Goal: Transaction & Acquisition: Purchase product/service

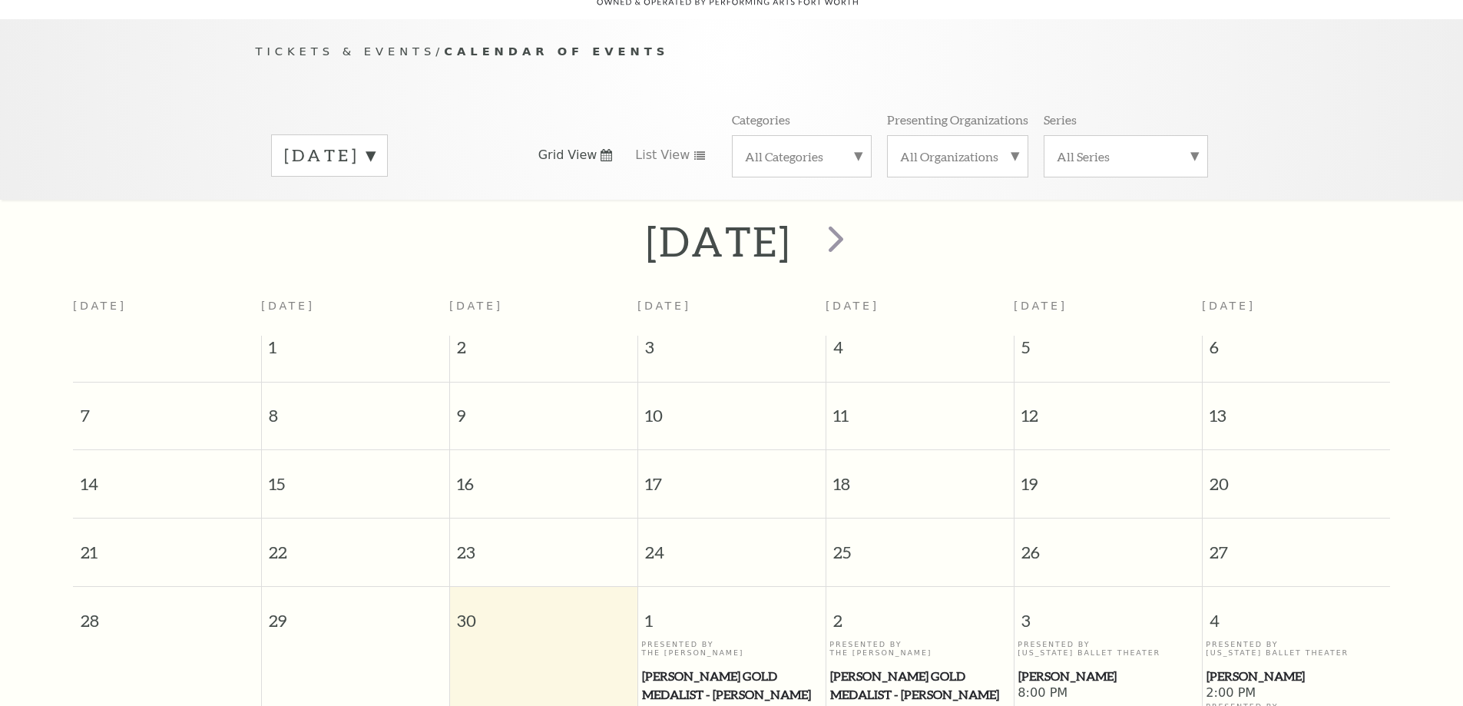
click at [375, 144] on label "September 2025" at bounding box center [329, 156] width 91 height 24
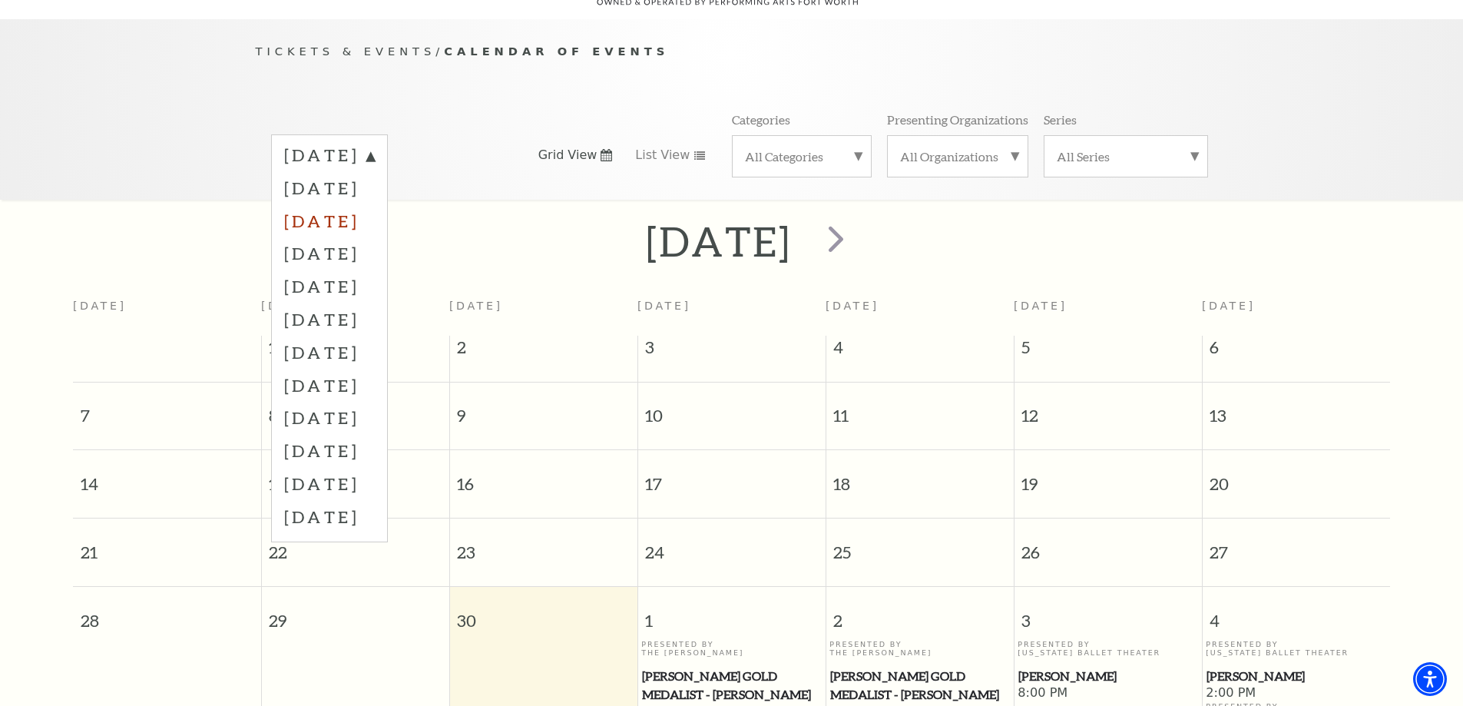
click at [368, 204] on label "November 2025" at bounding box center [329, 220] width 91 height 33
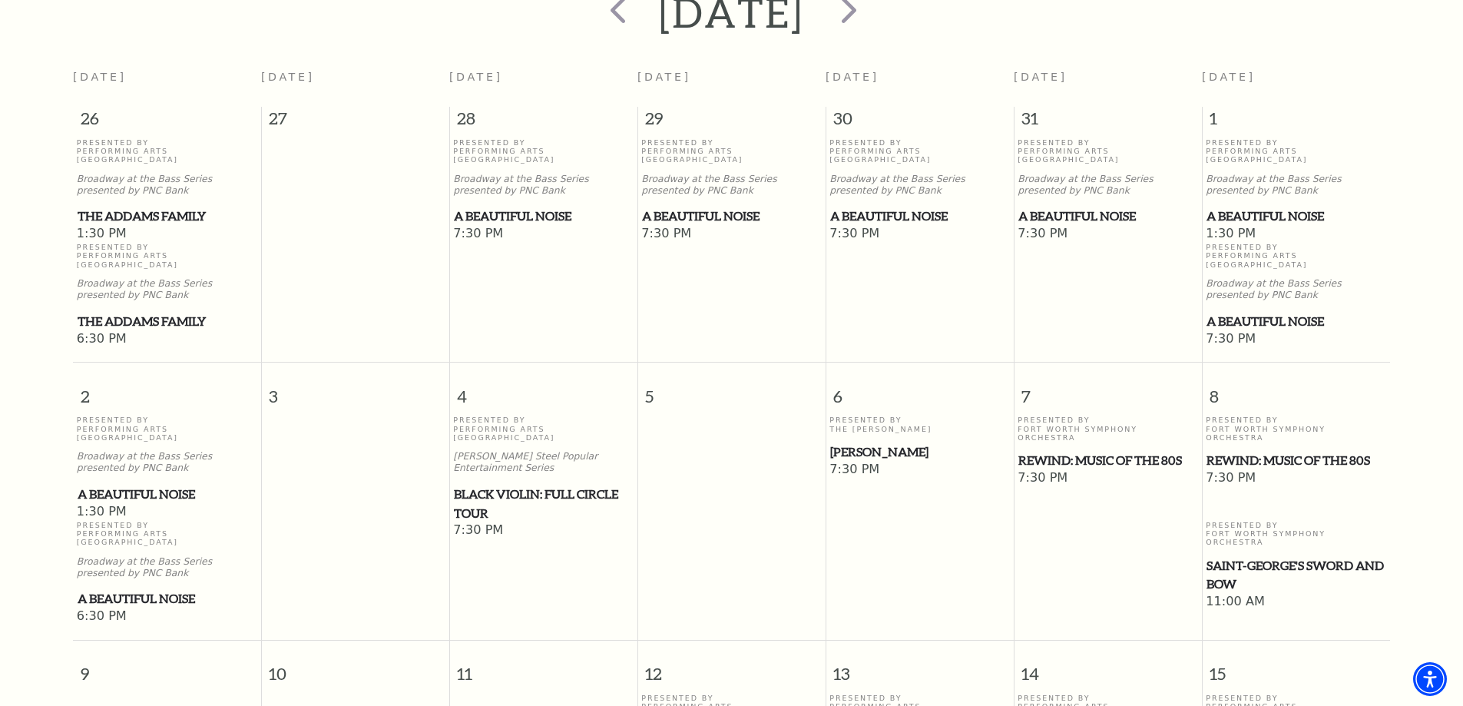
scroll to position [366, 0]
click at [492, 483] on span "Black Violin: Full Circle Tour" at bounding box center [543, 502] width 179 height 38
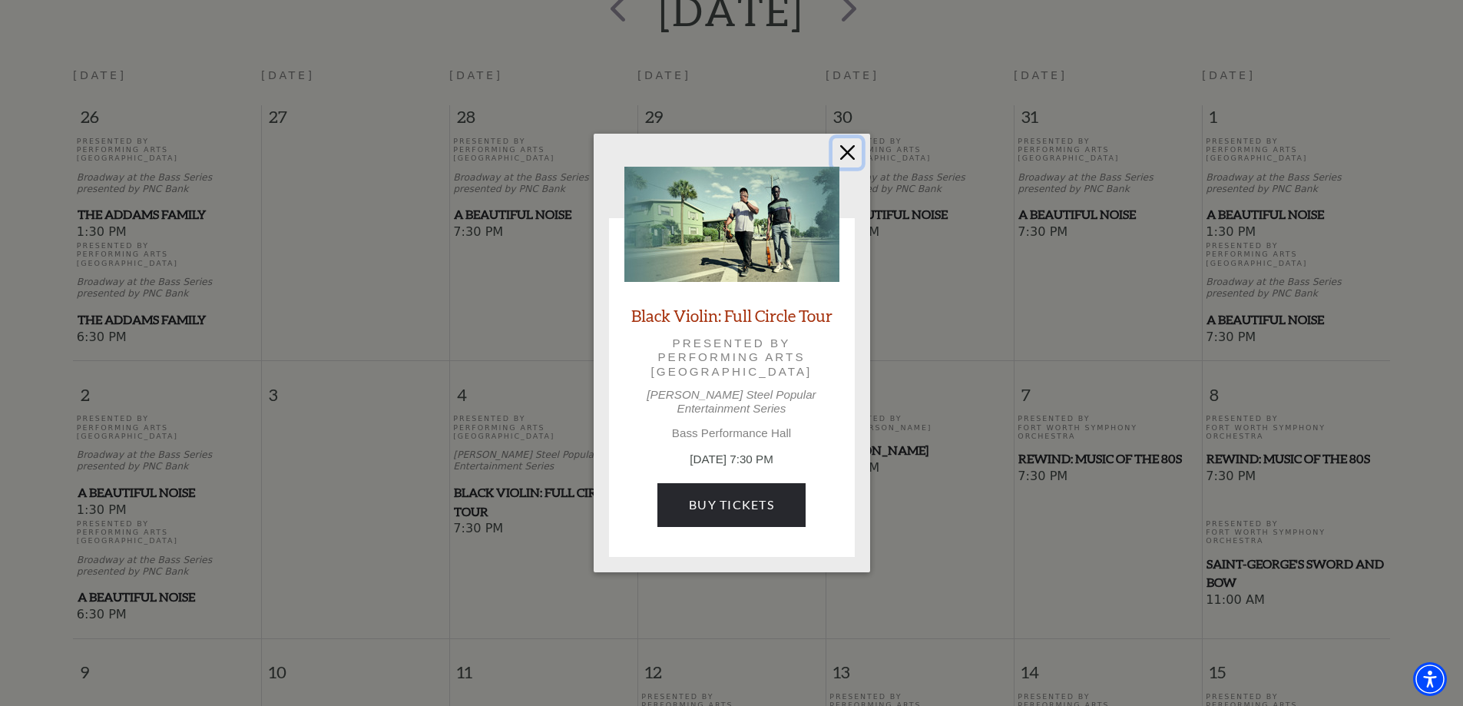
click at [840, 160] on button "Close" at bounding box center [847, 152] width 29 height 29
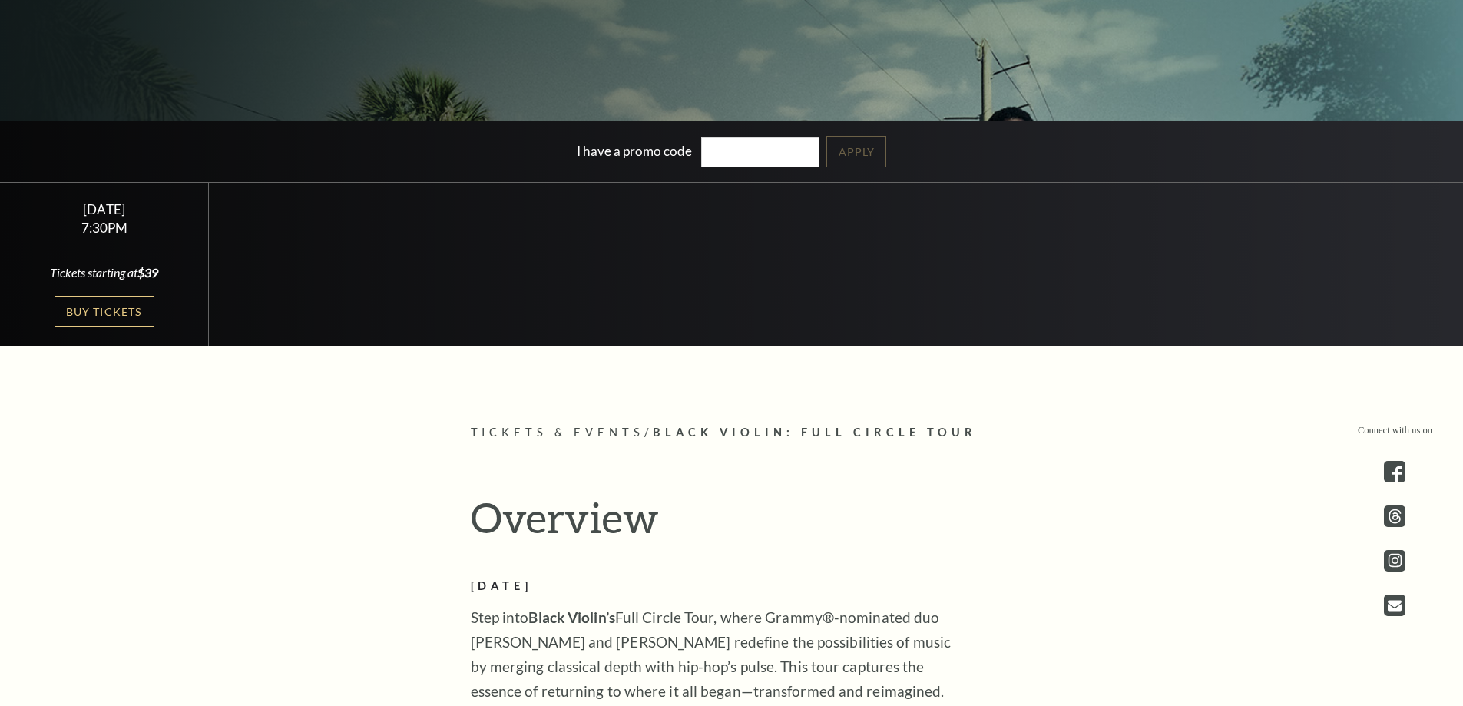
scroll to position [538, 0]
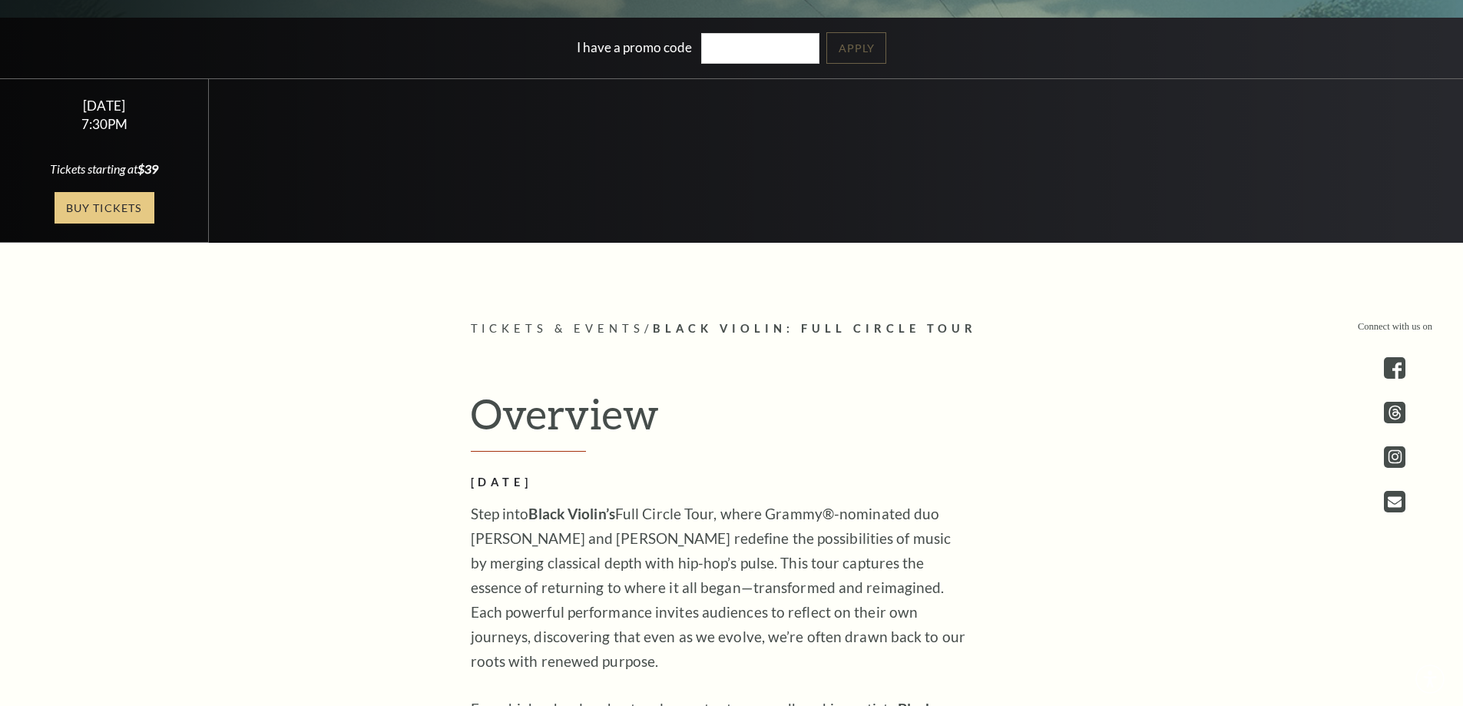
click at [114, 204] on link "Buy Tickets" at bounding box center [105, 207] width 100 height 31
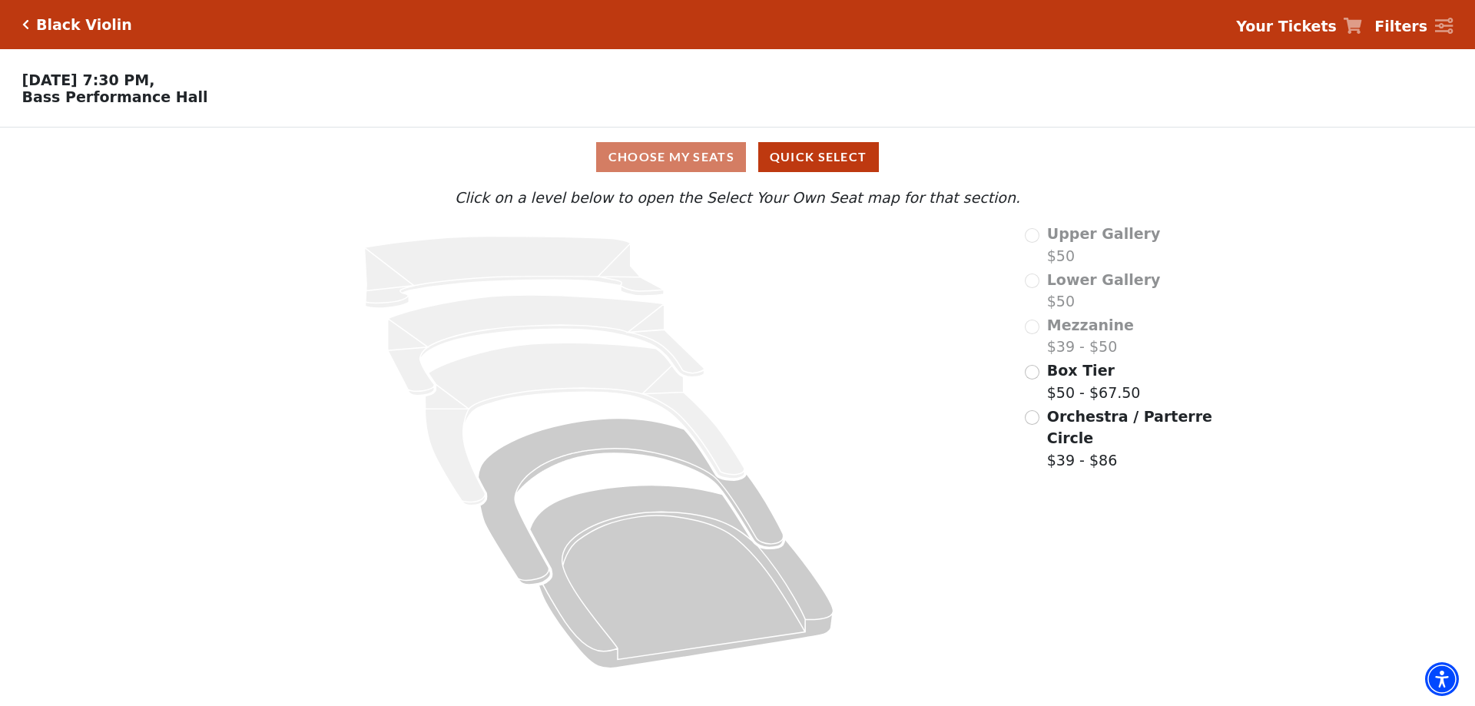
click at [1052, 288] on span "Lower Gallery" at bounding box center [1104, 279] width 114 height 17
click at [1027, 425] on input "radio" at bounding box center [1032, 417] width 15 height 15
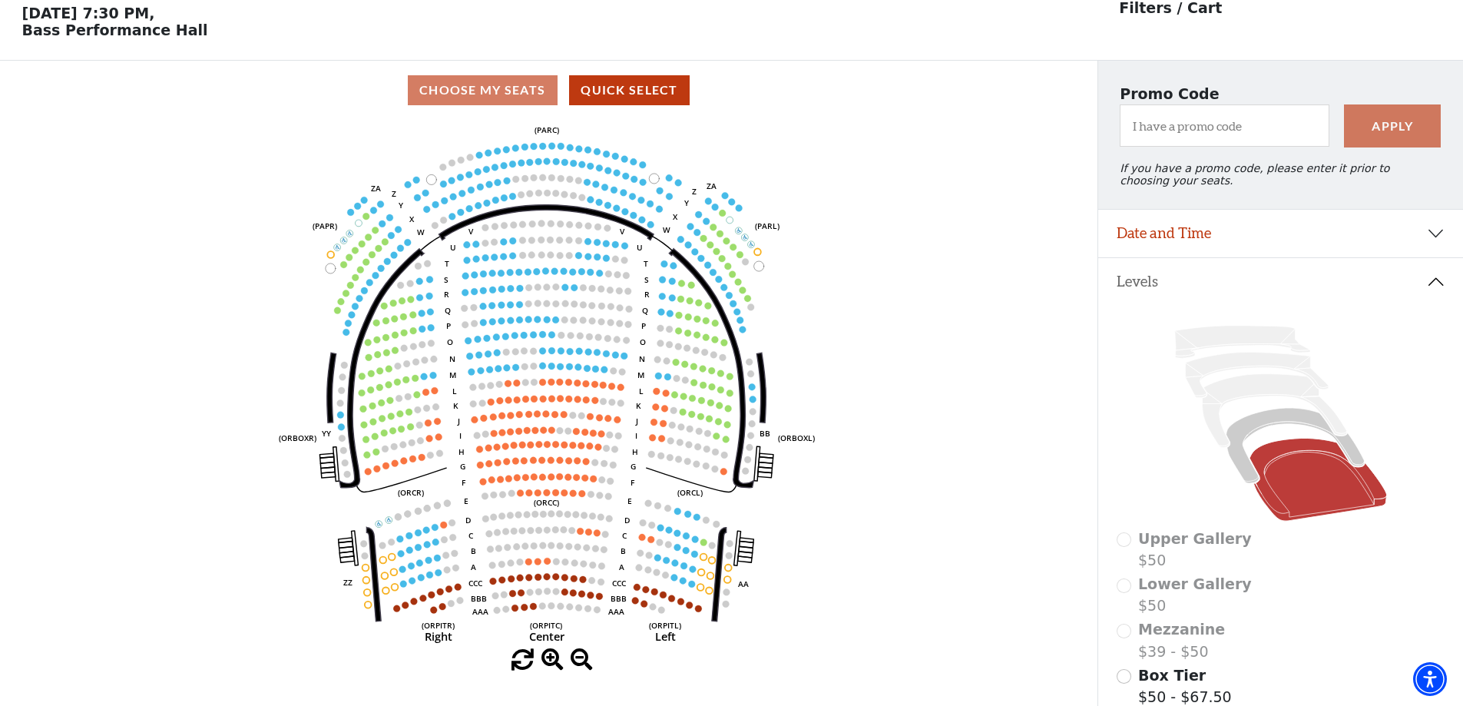
scroll to position [71, 0]
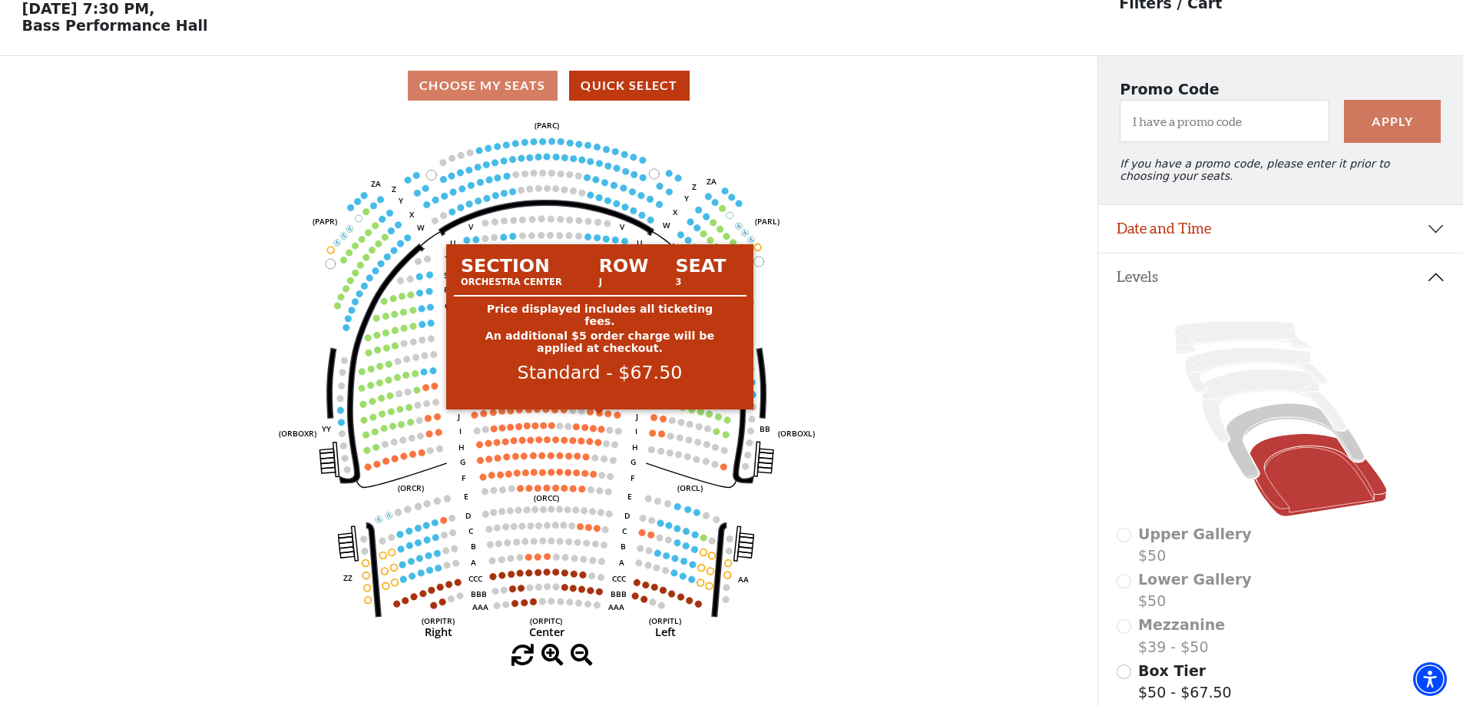
click at [597, 416] on circle at bounding box center [600, 412] width 7 height 7
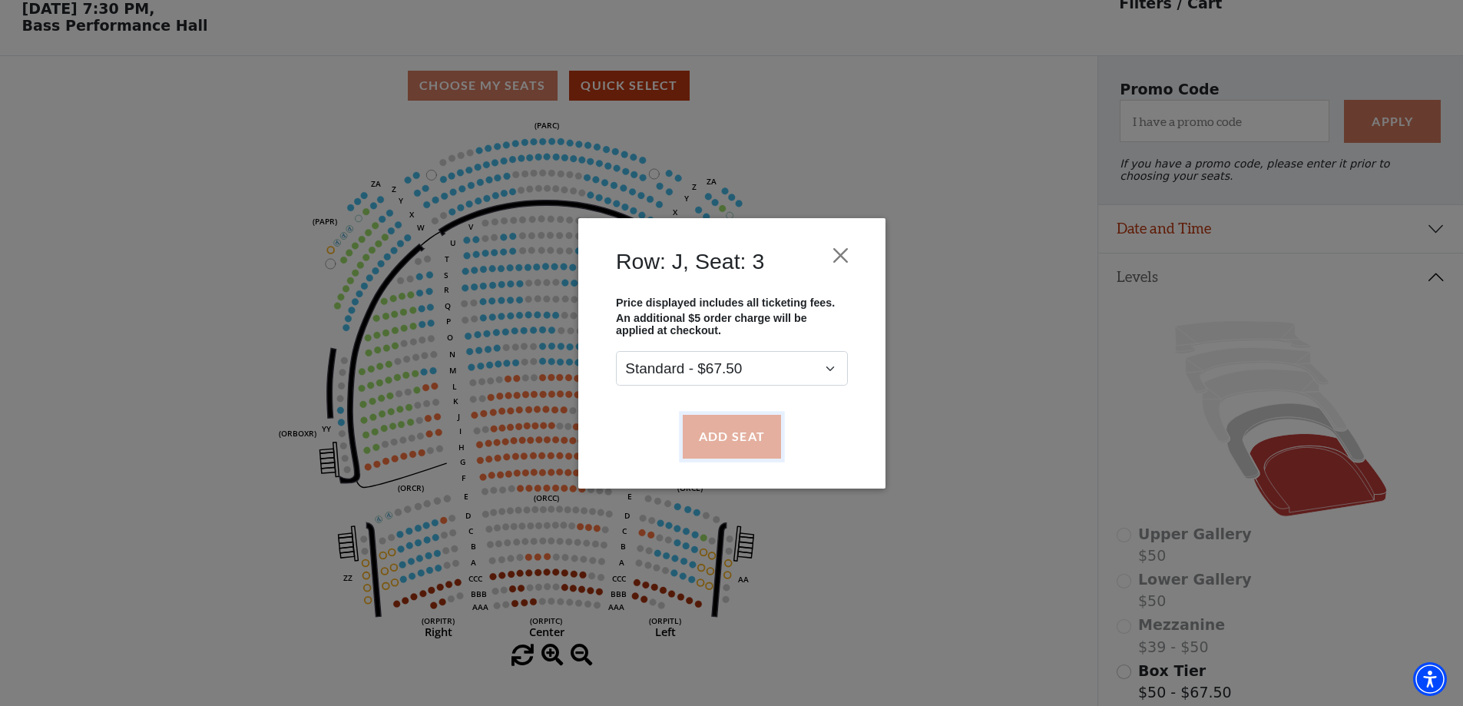
click at [727, 448] on button "Add Seat" at bounding box center [731, 436] width 98 height 43
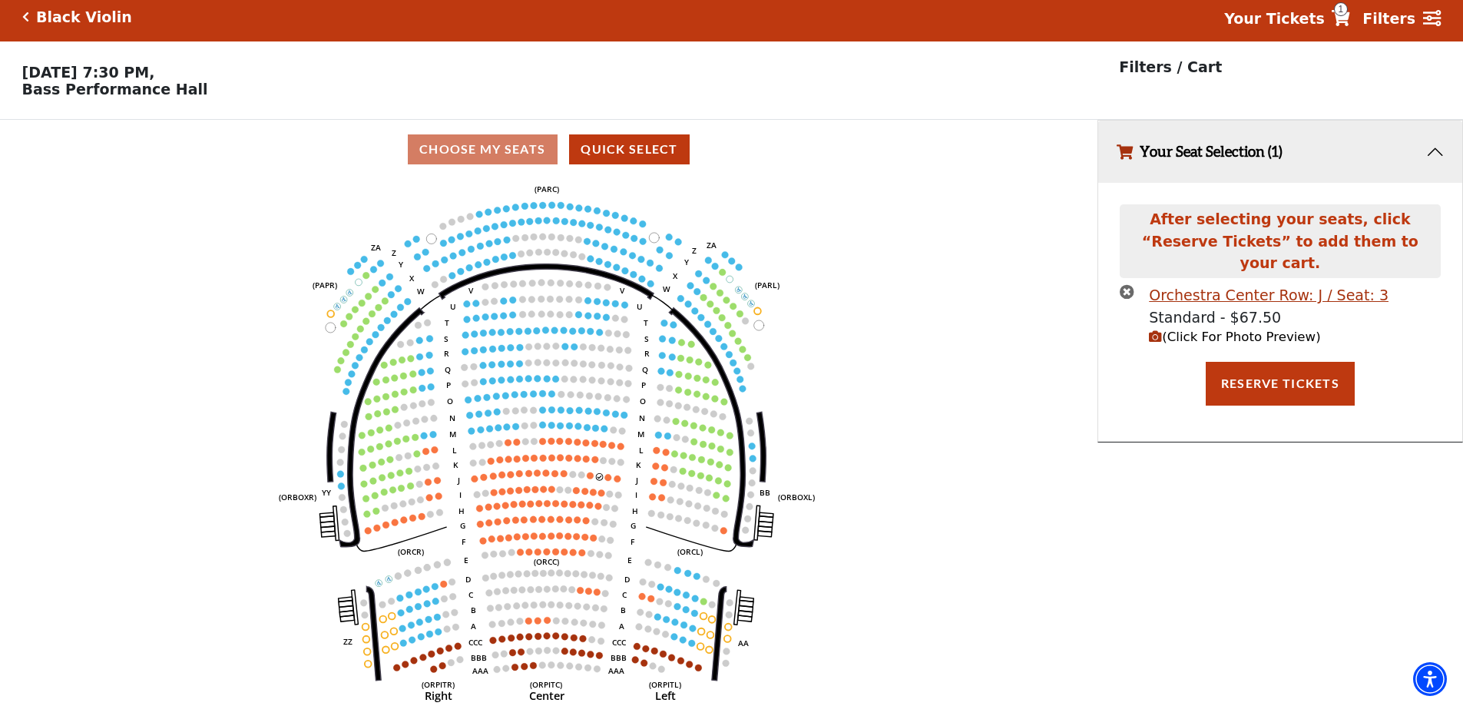
scroll to position [0, 0]
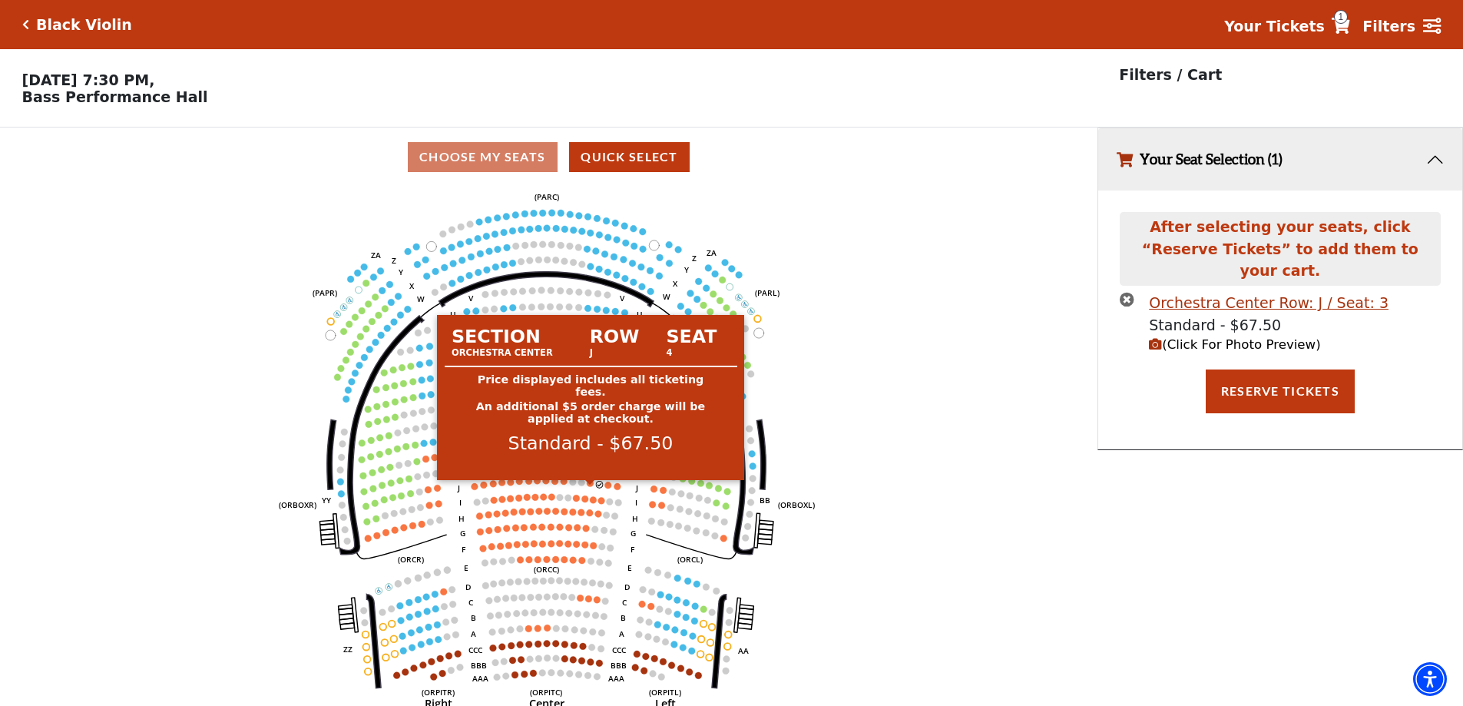
click at [593, 487] on circle at bounding box center [591, 483] width 7 height 7
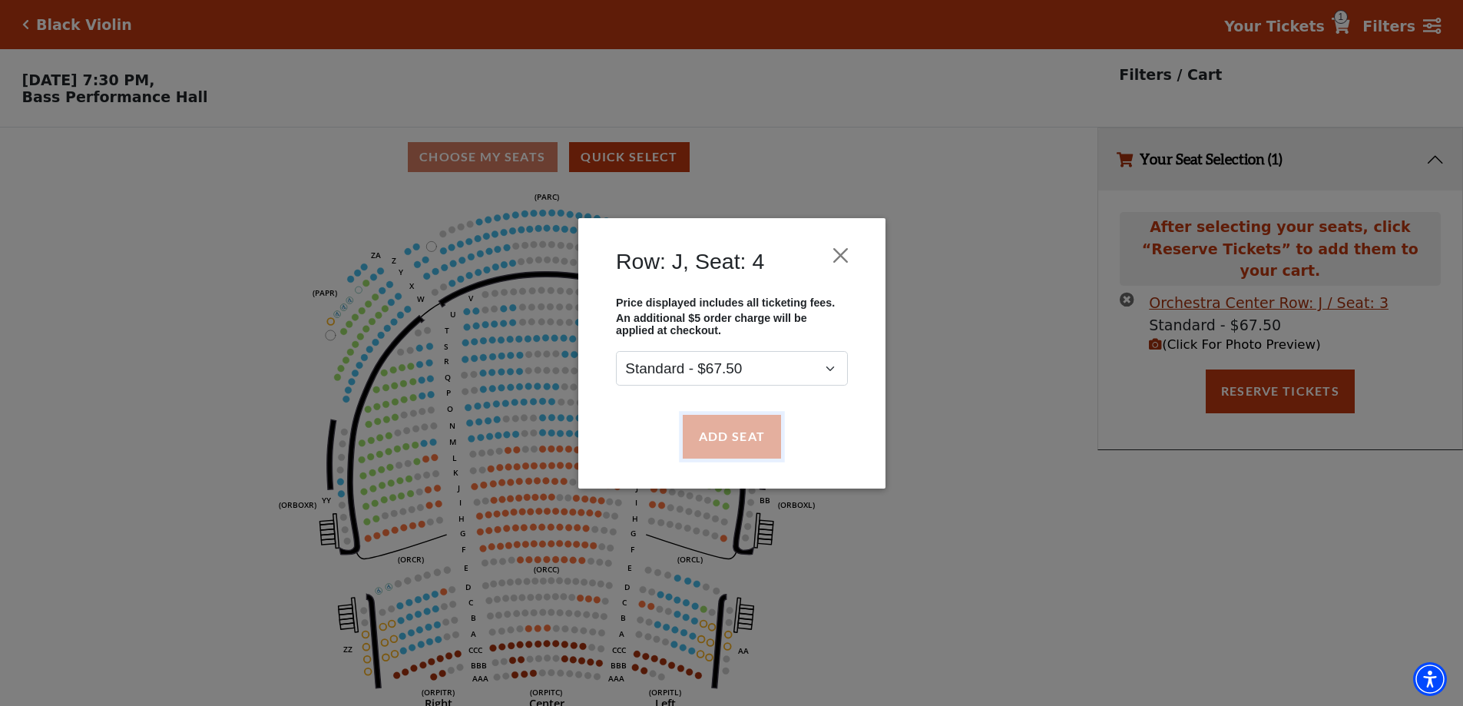
click at [737, 430] on button "Add Seat" at bounding box center [731, 436] width 98 height 43
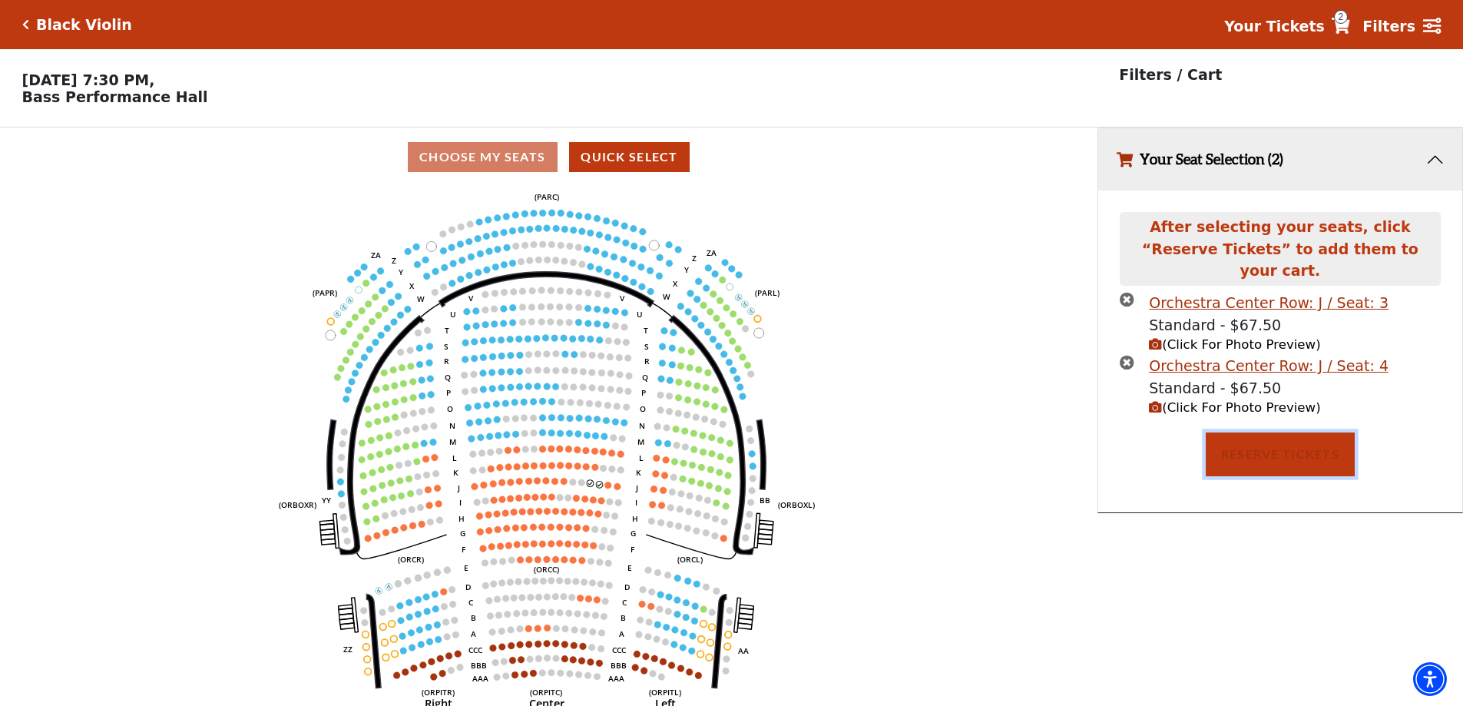
click at [1264, 434] on button "Reserve Tickets" at bounding box center [1280, 453] width 149 height 43
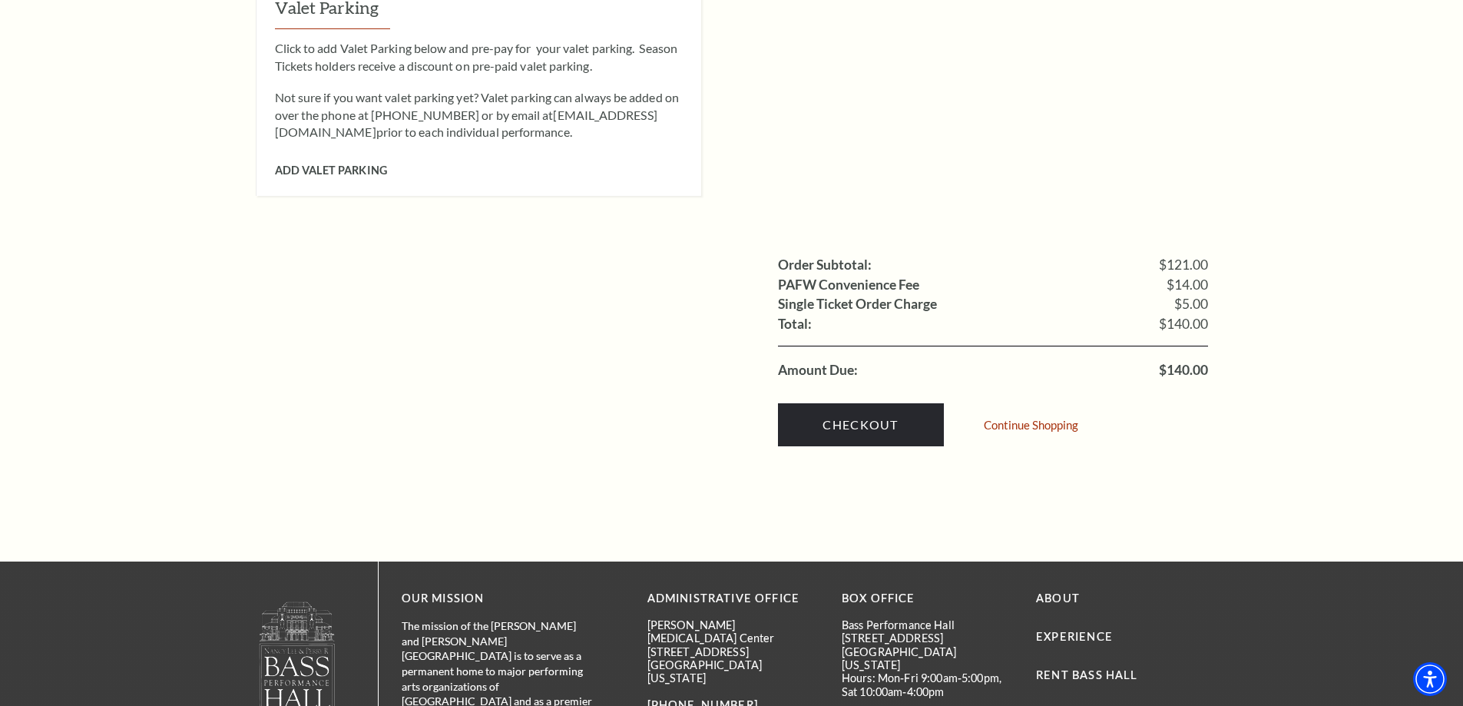
scroll to position [1383, 0]
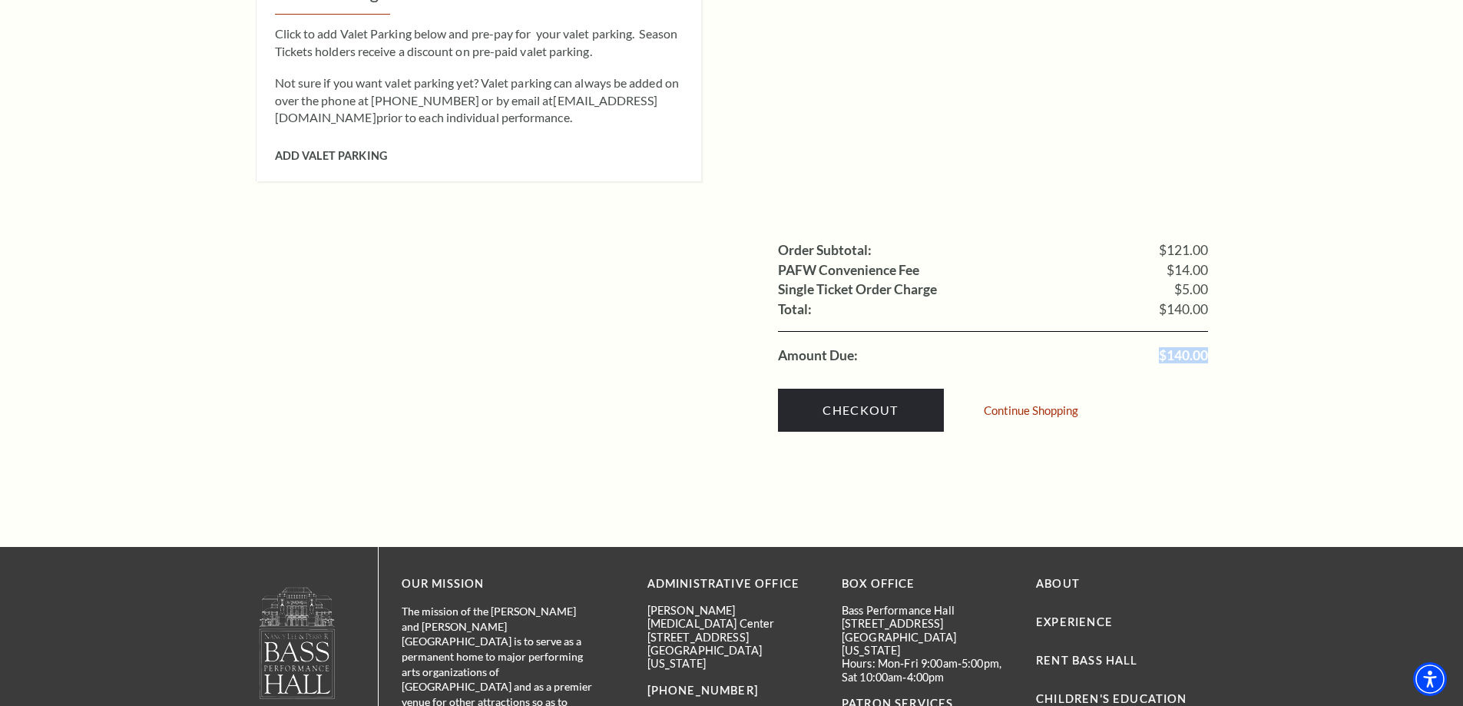
copy span "$140.00"
drag, startPoint x: 1156, startPoint y: 326, endPoint x: 1174, endPoint y: 333, distance: 19.0
click at [1201, 331] on li "Amount Due: $140.00" at bounding box center [993, 348] width 430 height 34
copy span "$140.0"
click at [860, 399] on link "Checkout" at bounding box center [861, 410] width 166 height 43
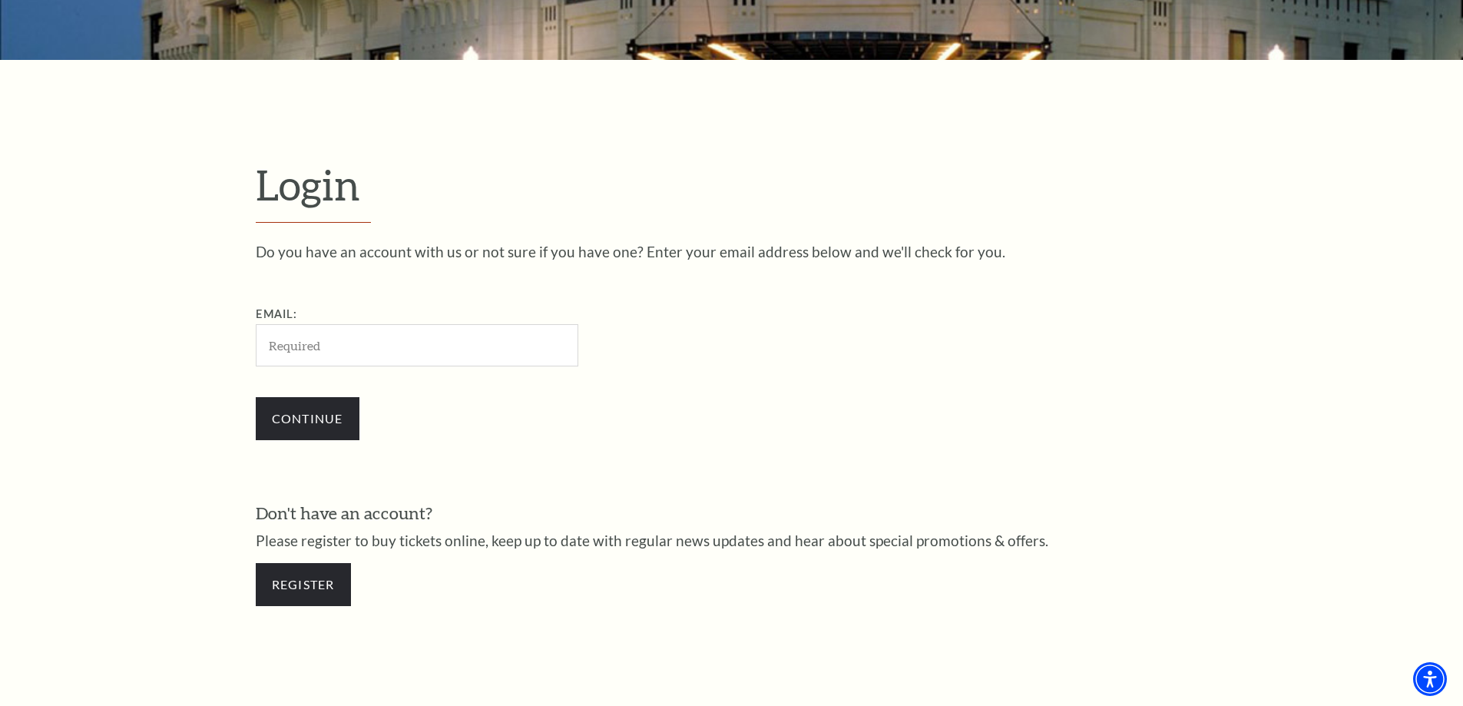
scroll to position [552, 0]
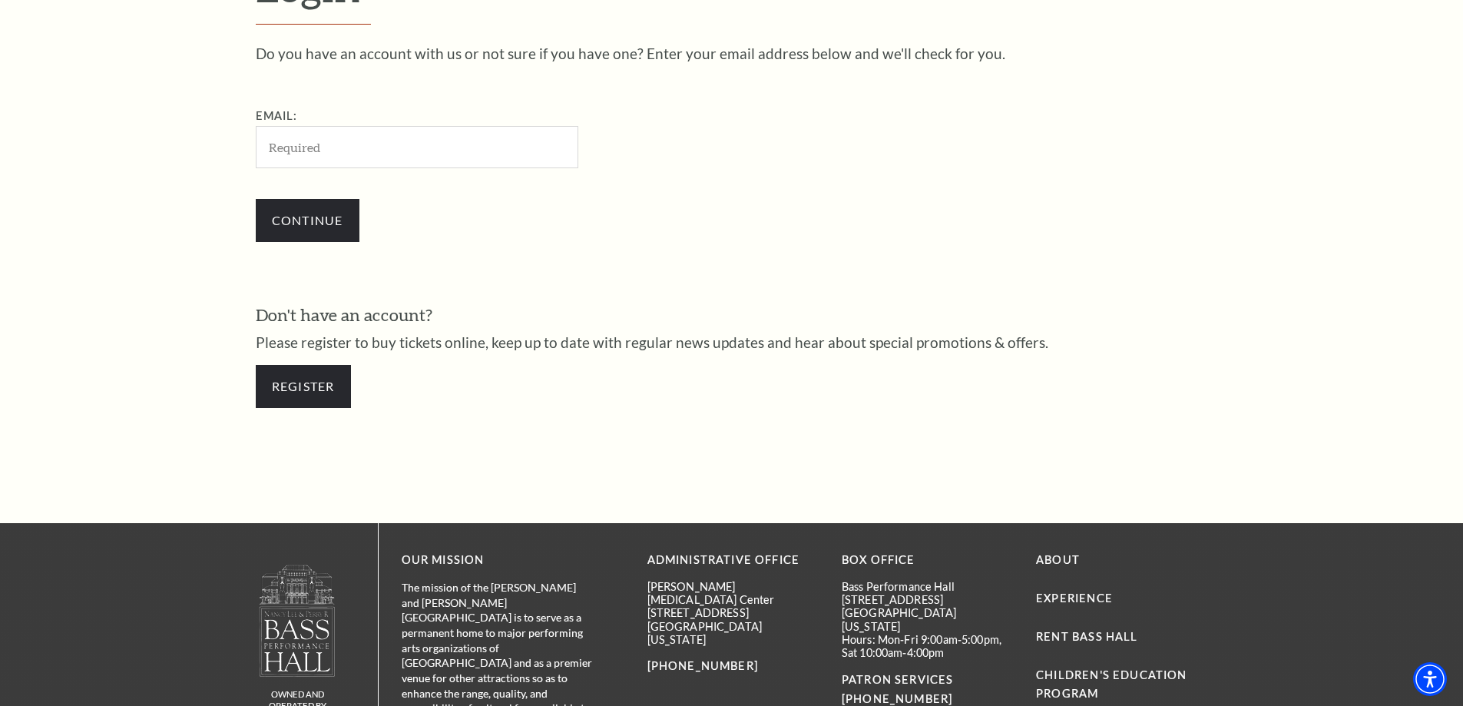
click at [287, 359] on div "Register" at bounding box center [732, 386] width 952 height 74
click at [290, 367] on link "Register" at bounding box center [303, 386] width 95 height 43
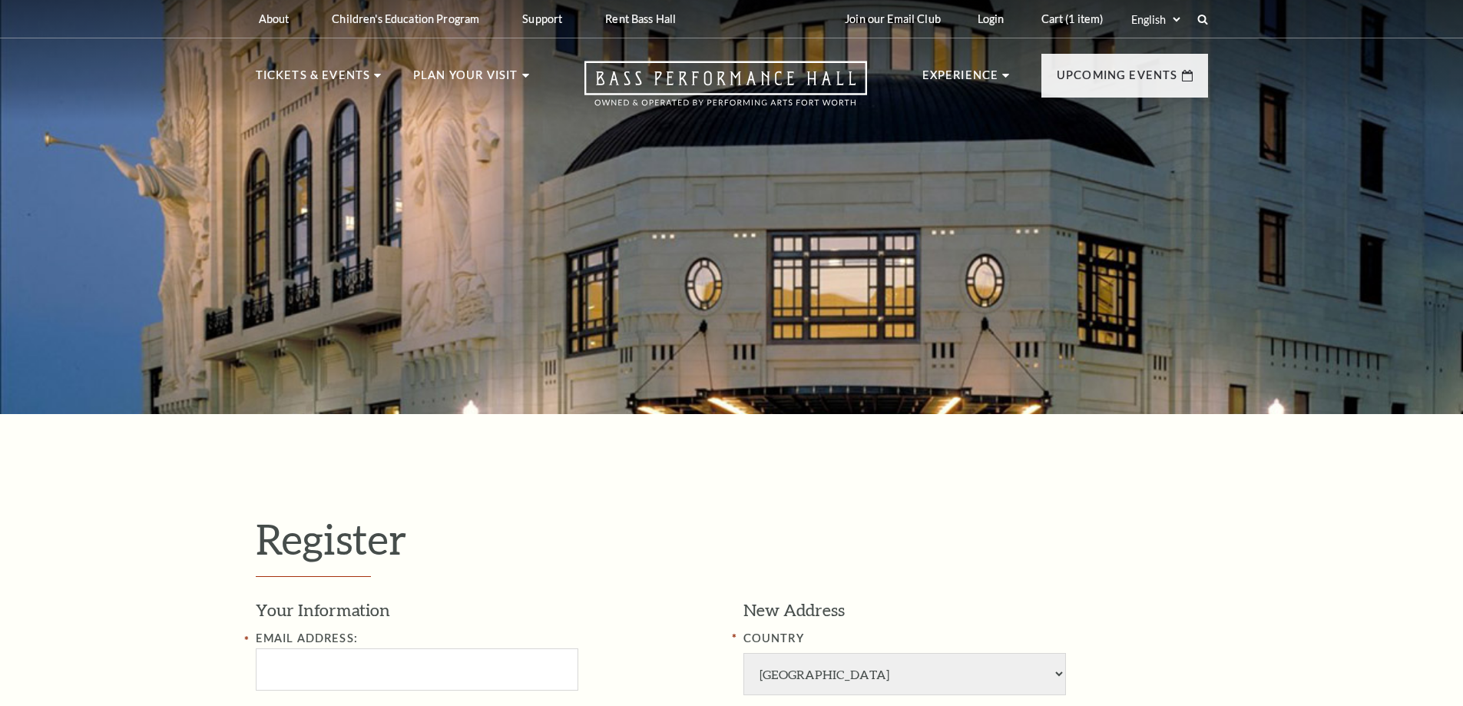
select select "1"
select select "[GEOGRAPHIC_DATA]"
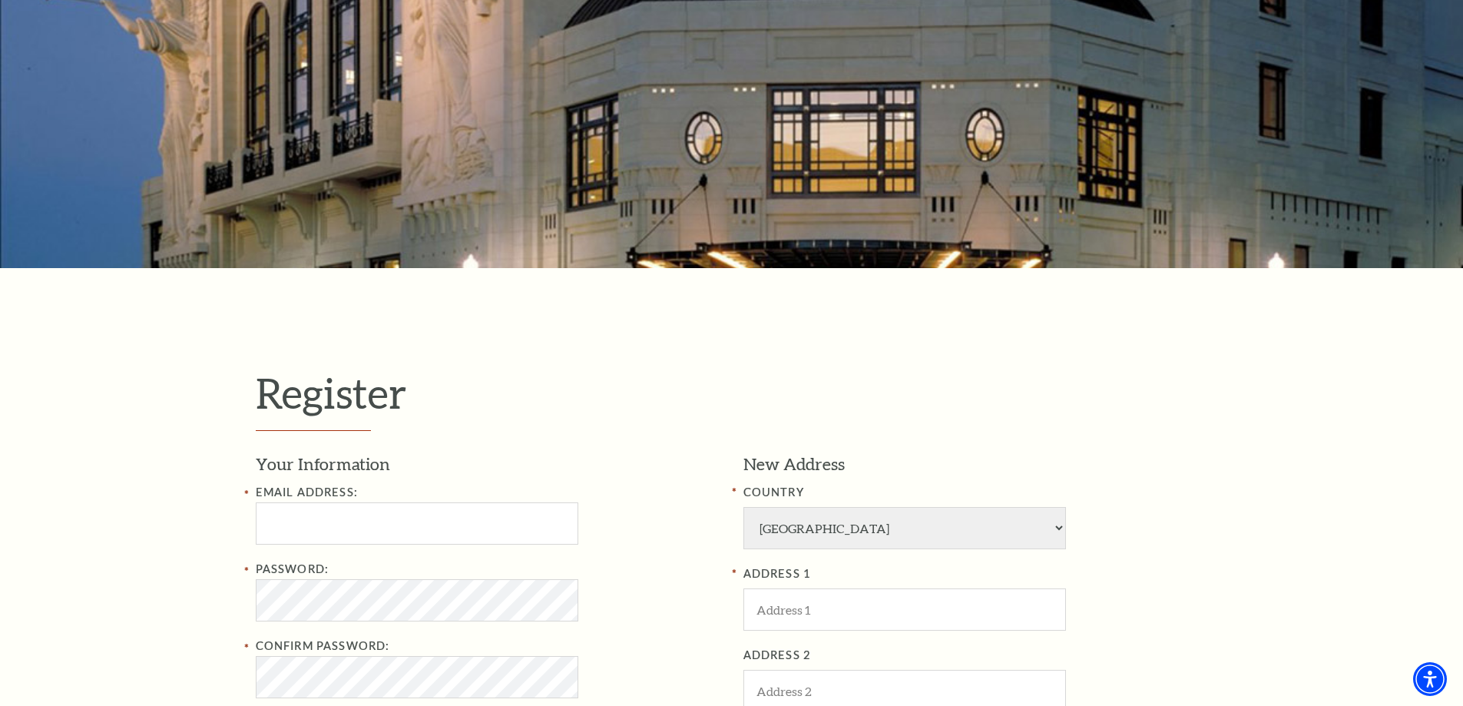
scroll to position [154, 0]
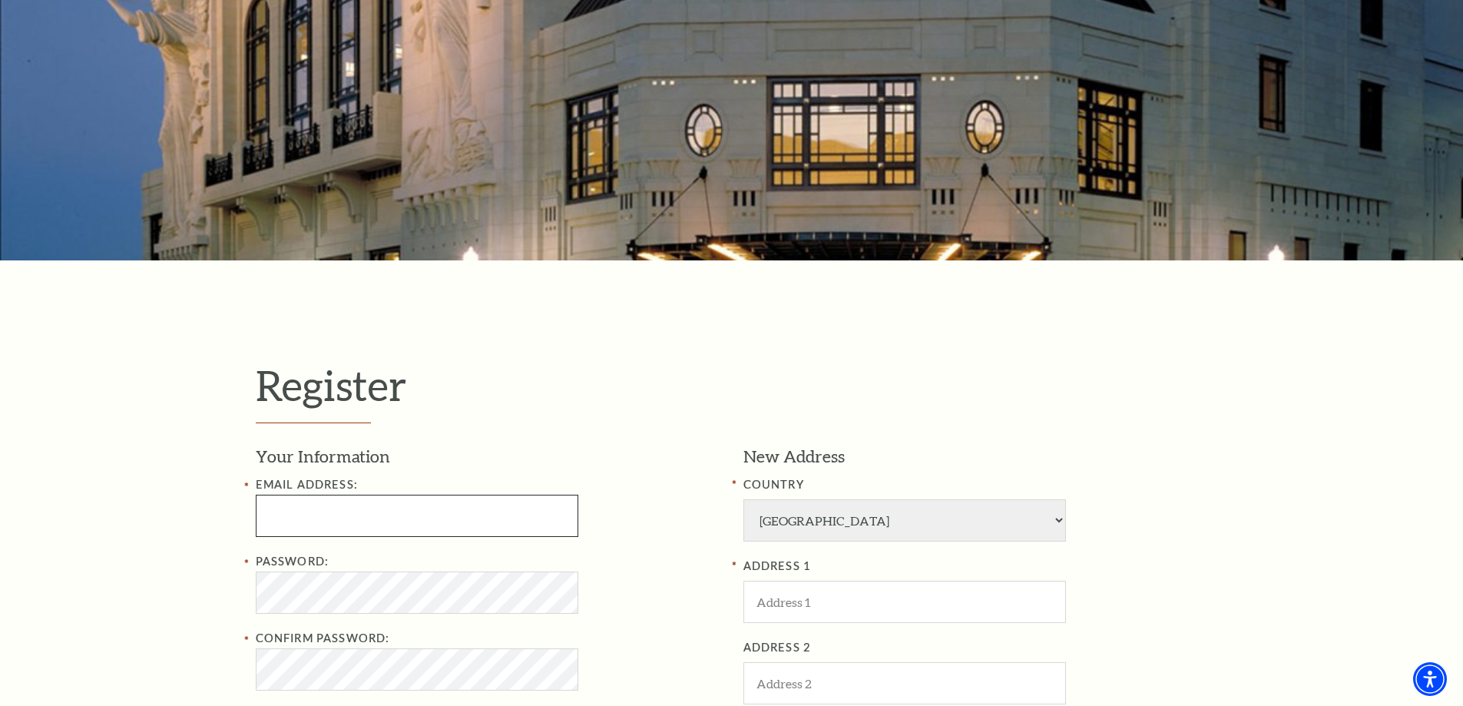
click at [316, 509] on input "Email Address:" at bounding box center [417, 516] width 323 height 42
paste input "harringtonwilliam059@gmail.com"
type input "harringtonwilliam059@gmail.com"
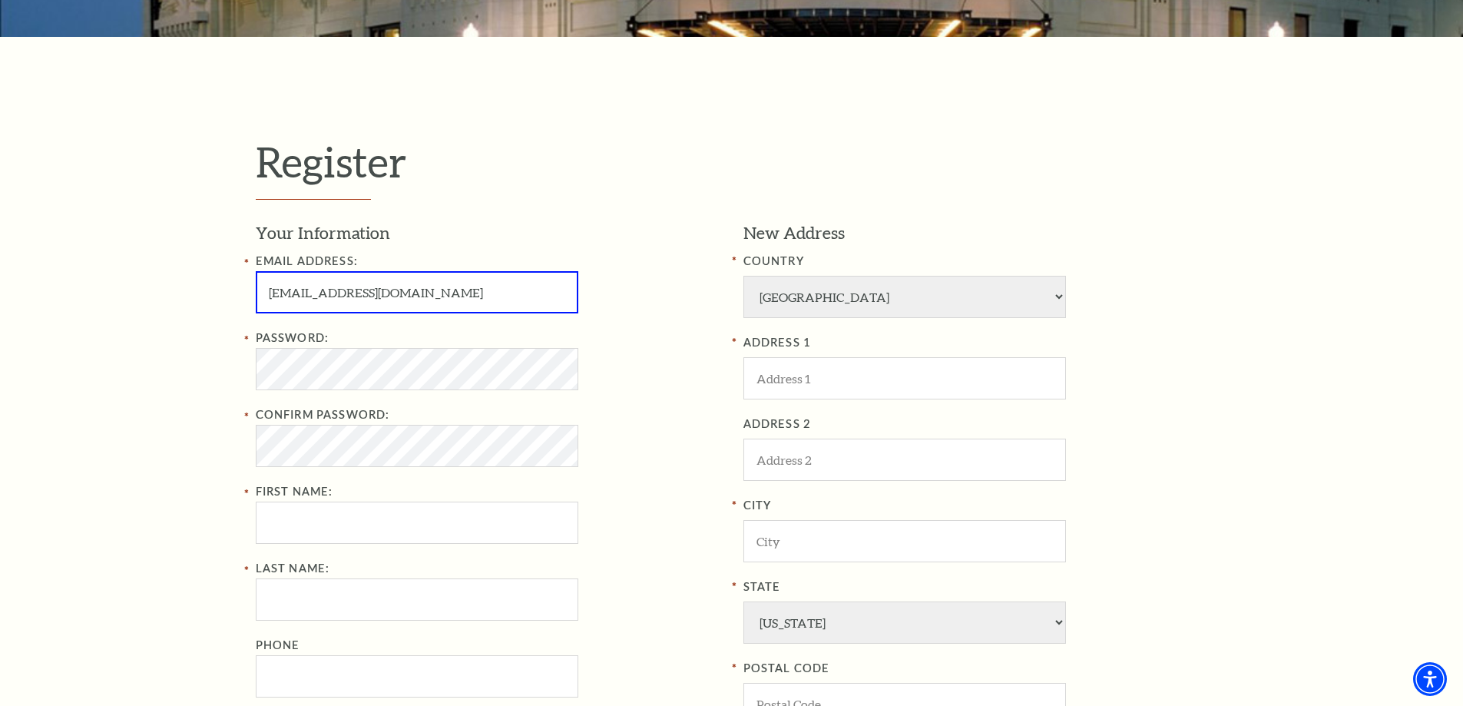
scroll to position [384, 0]
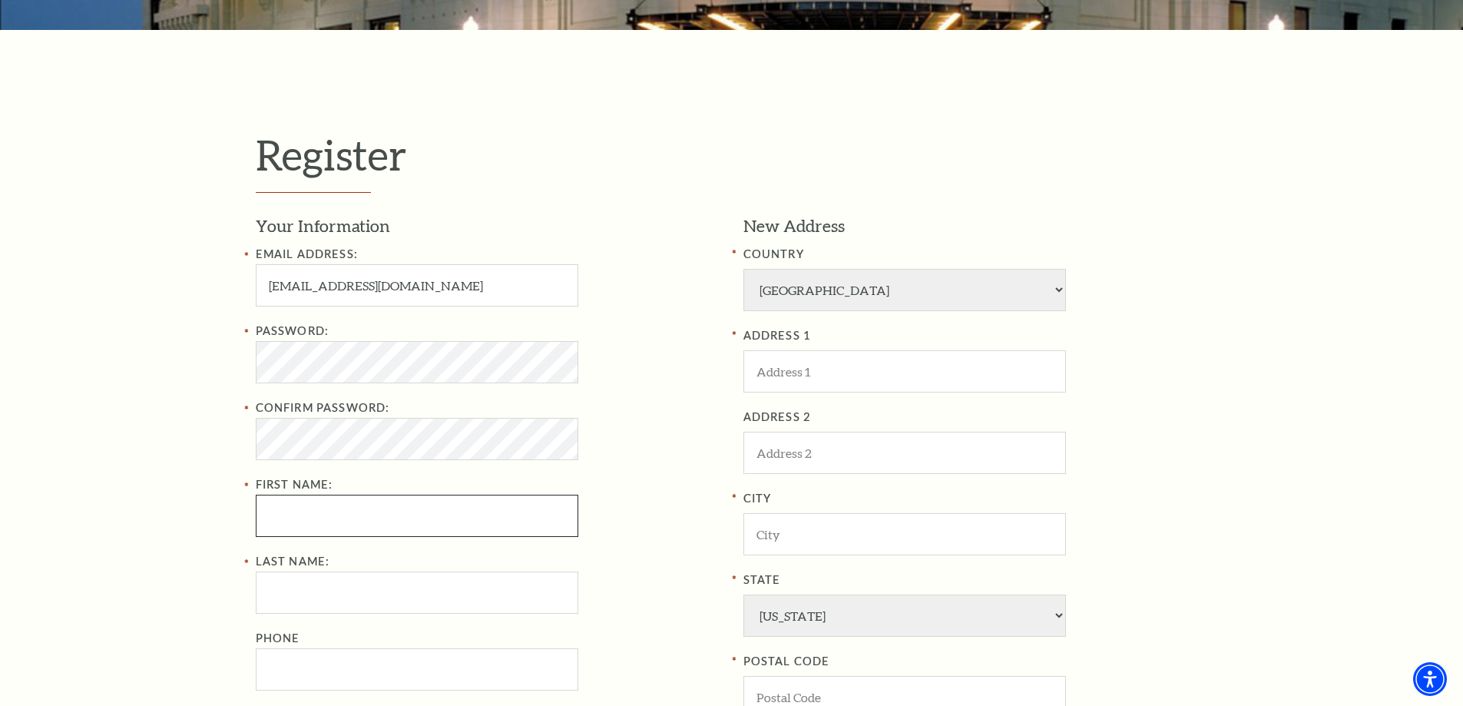
click at [307, 521] on input "First Name:" at bounding box center [417, 516] width 323 height 42
paste input "William Harrington"
click at [325, 513] on input "William Harrington" at bounding box center [417, 516] width 323 height 42
type input "William"
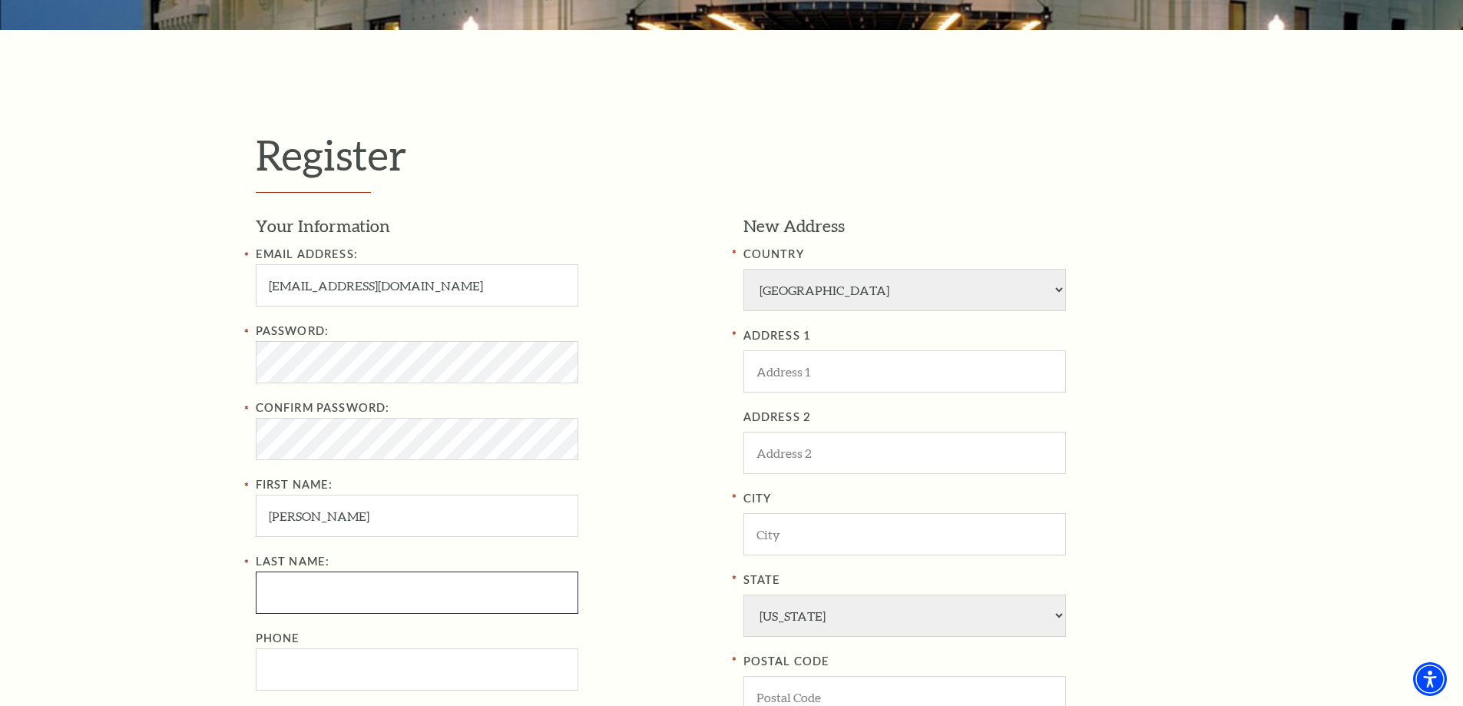
click at [293, 579] on input "Last Name:" at bounding box center [417, 592] width 323 height 42
paste input "Harrington"
type input "Harrington"
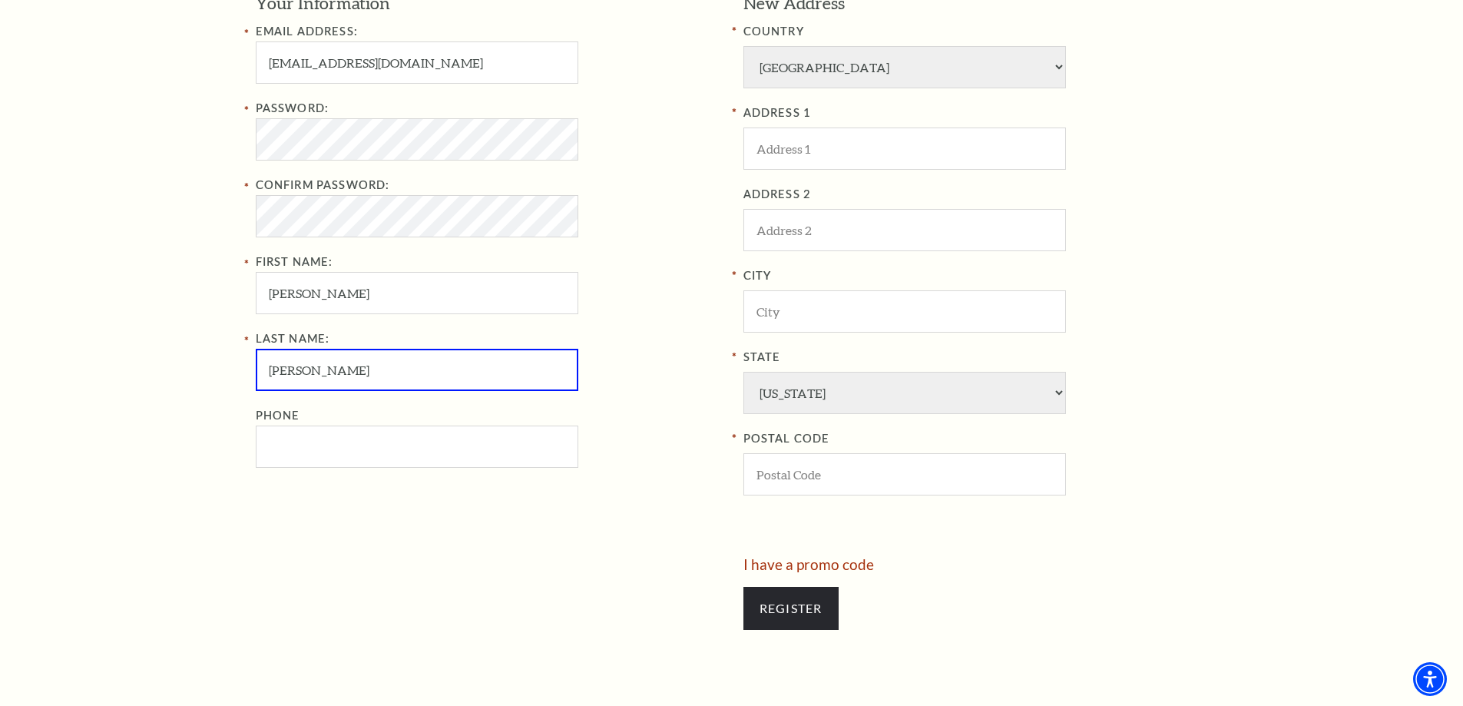
scroll to position [614, 0]
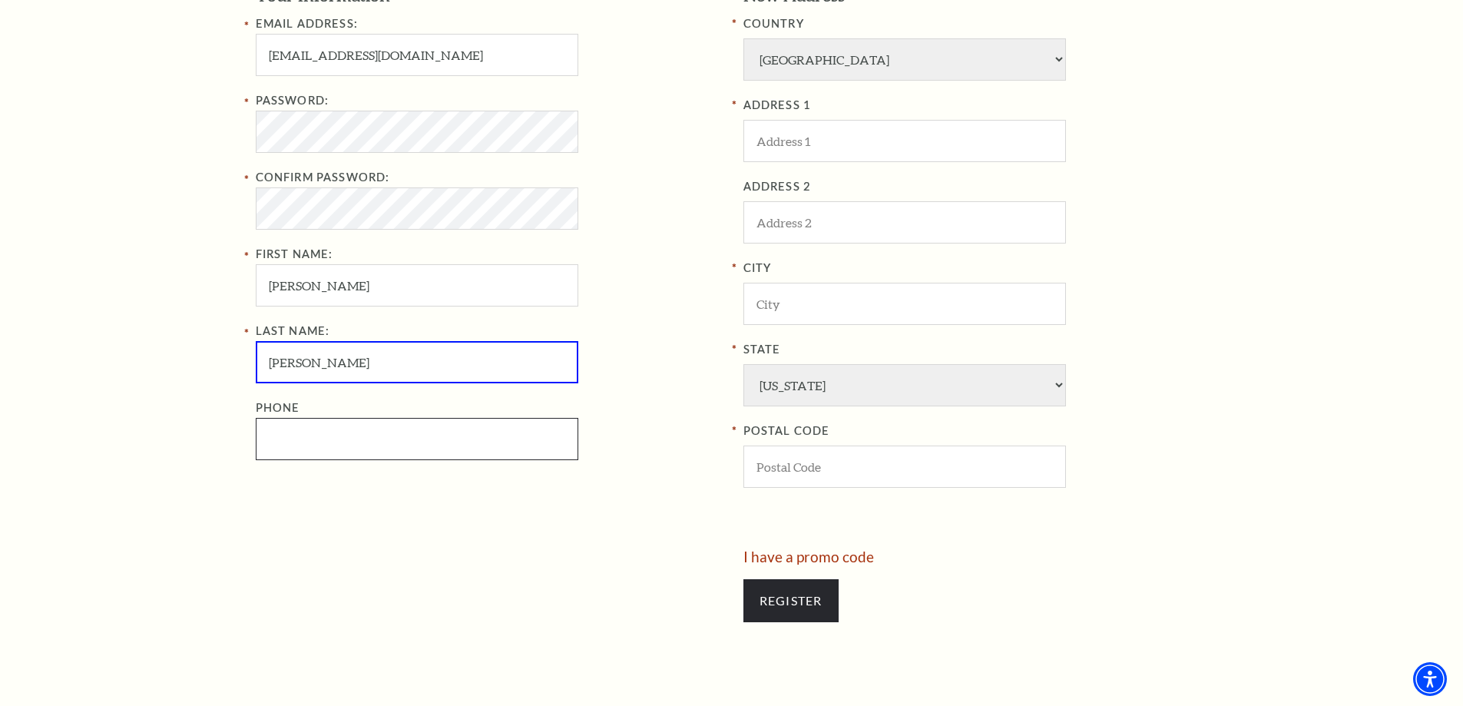
click at [325, 430] on input "Phone" at bounding box center [417, 439] width 323 height 42
paste input "4698317698"
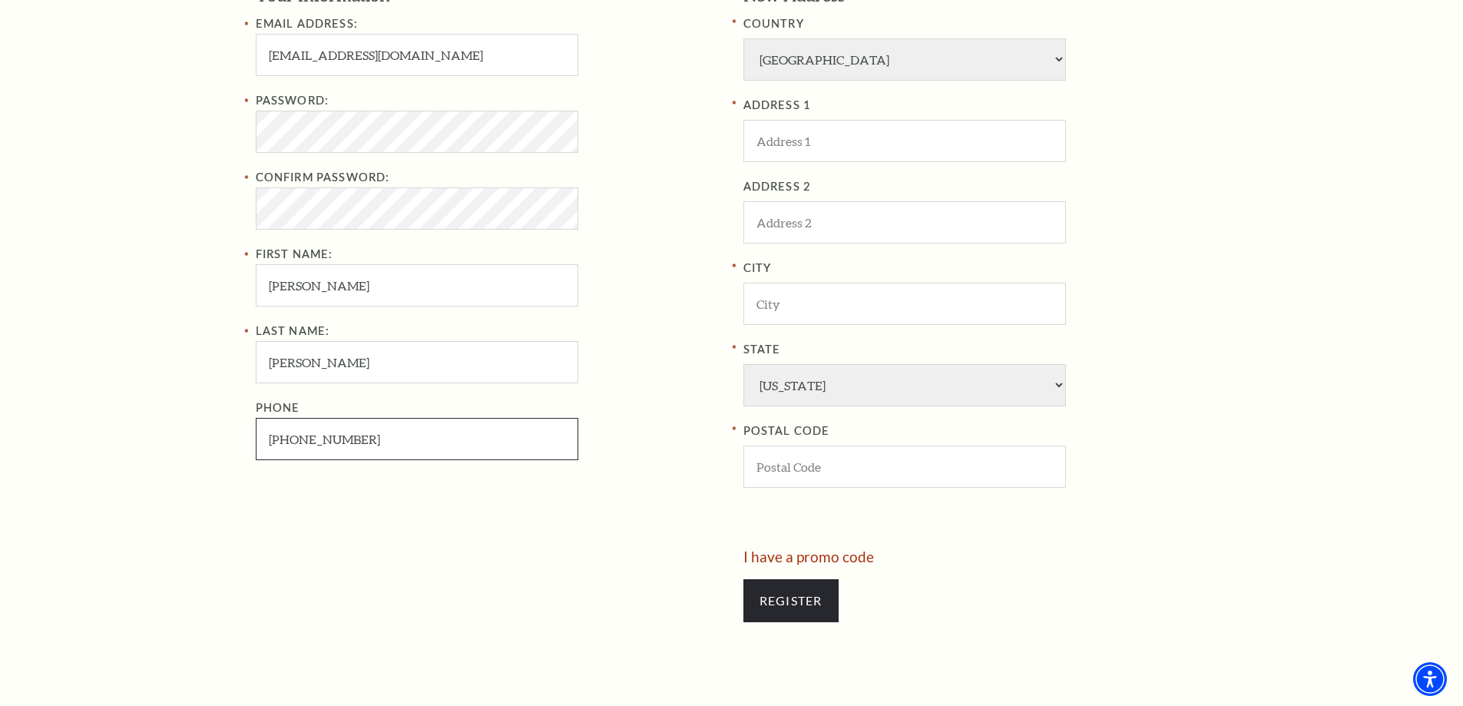
type input "469-831-7698"
click at [792, 56] on select "Afghanistan Albania Algeria Andorra Angola Antigua and Barbuda Argentina Aruba …" at bounding box center [905, 59] width 323 height 42
click at [793, 59] on select "Afghanistan Albania Algeria Andorra Angola Antigua and Barbuda Argentina Aruba …" at bounding box center [905, 59] width 323 height 42
click at [793, 139] on input "ADDRESS 1" at bounding box center [905, 141] width 323 height 42
paste input "7325 Yolanda Dr"
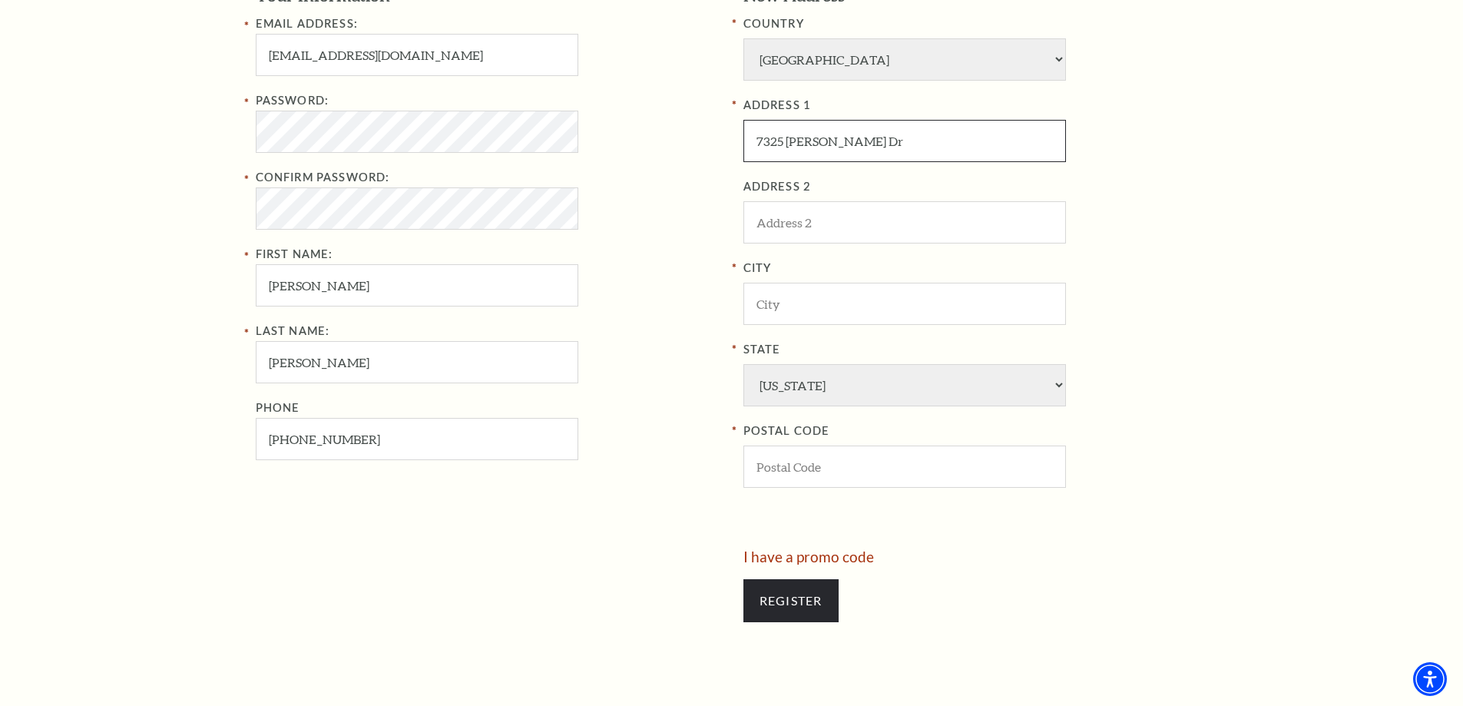
type input "7325 Yolanda Dr"
click at [803, 314] on input "City" at bounding box center [905, 304] width 323 height 42
paste input "Fort Worth"
type input "Fort Worth"
click at [787, 472] on input "POSTAL CODE" at bounding box center [905, 467] width 323 height 42
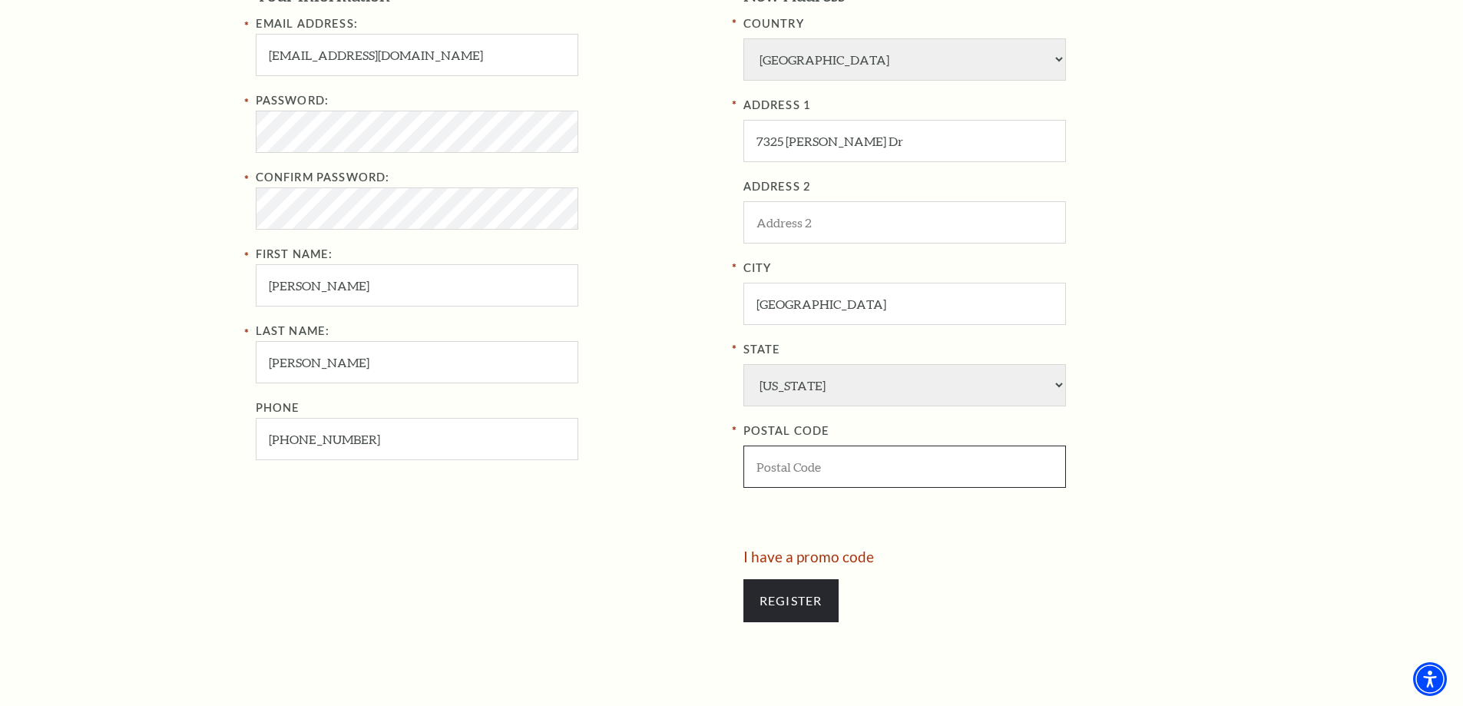
paste input "76112"
type input "76112"
click at [806, 588] on input "Register" at bounding box center [791, 600] width 95 height 43
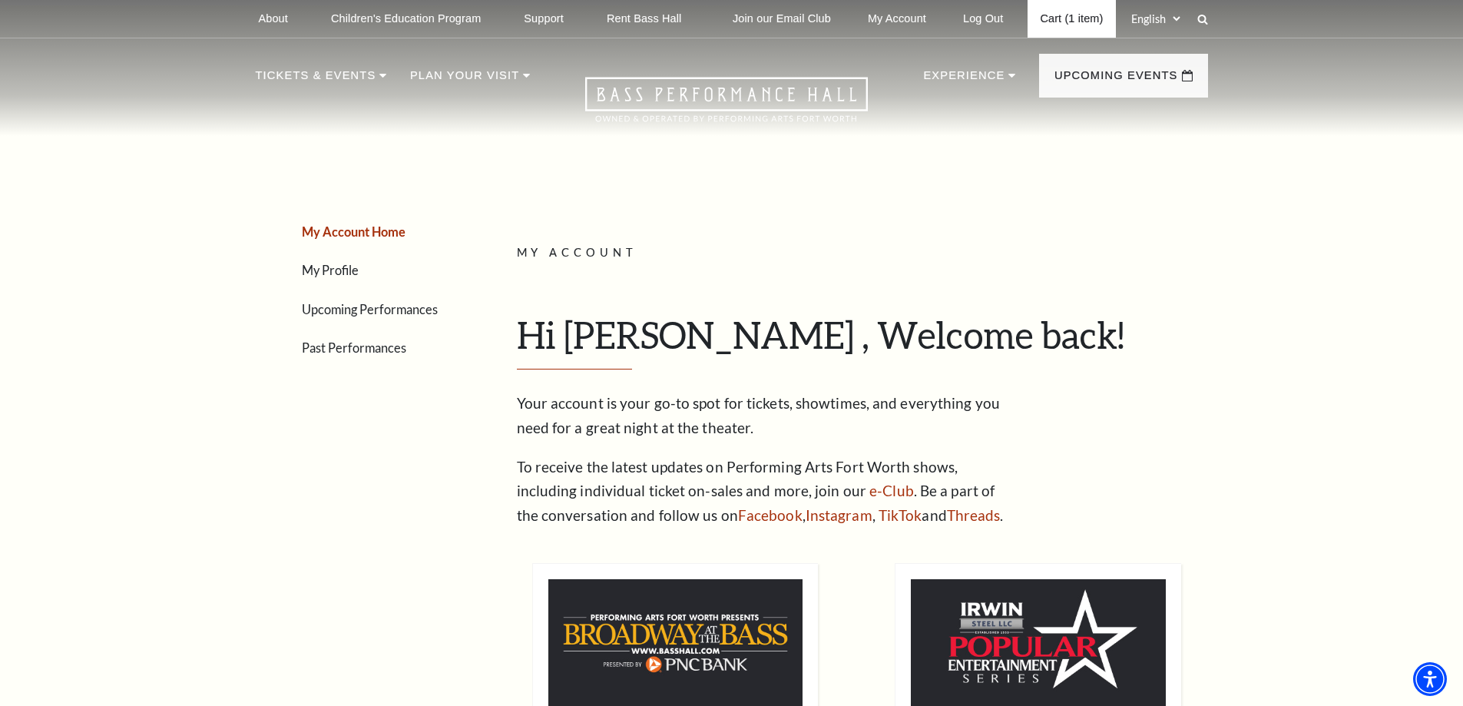
click at [1038, 6] on link "Cart (1 item)" at bounding box center [1072, 19] width 88 height 38
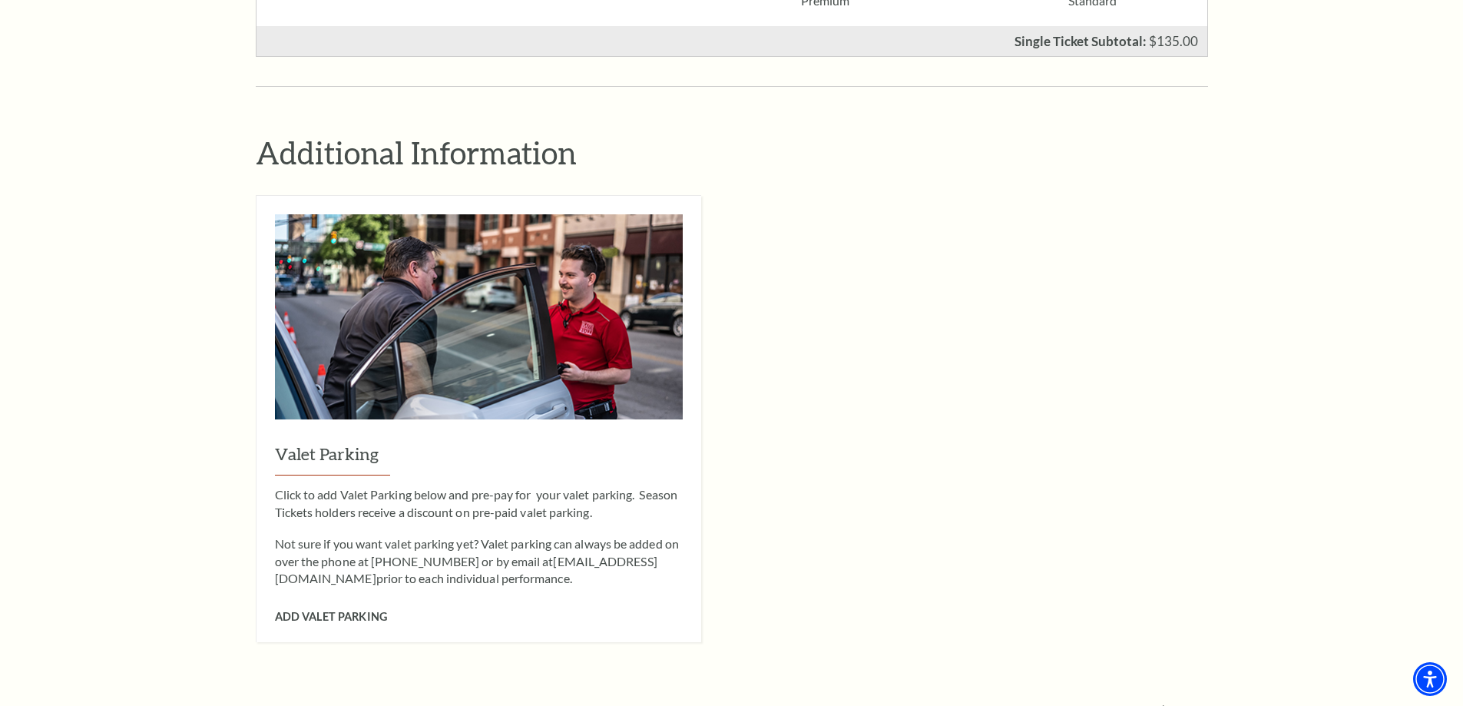
scroll to position [1383, 0]
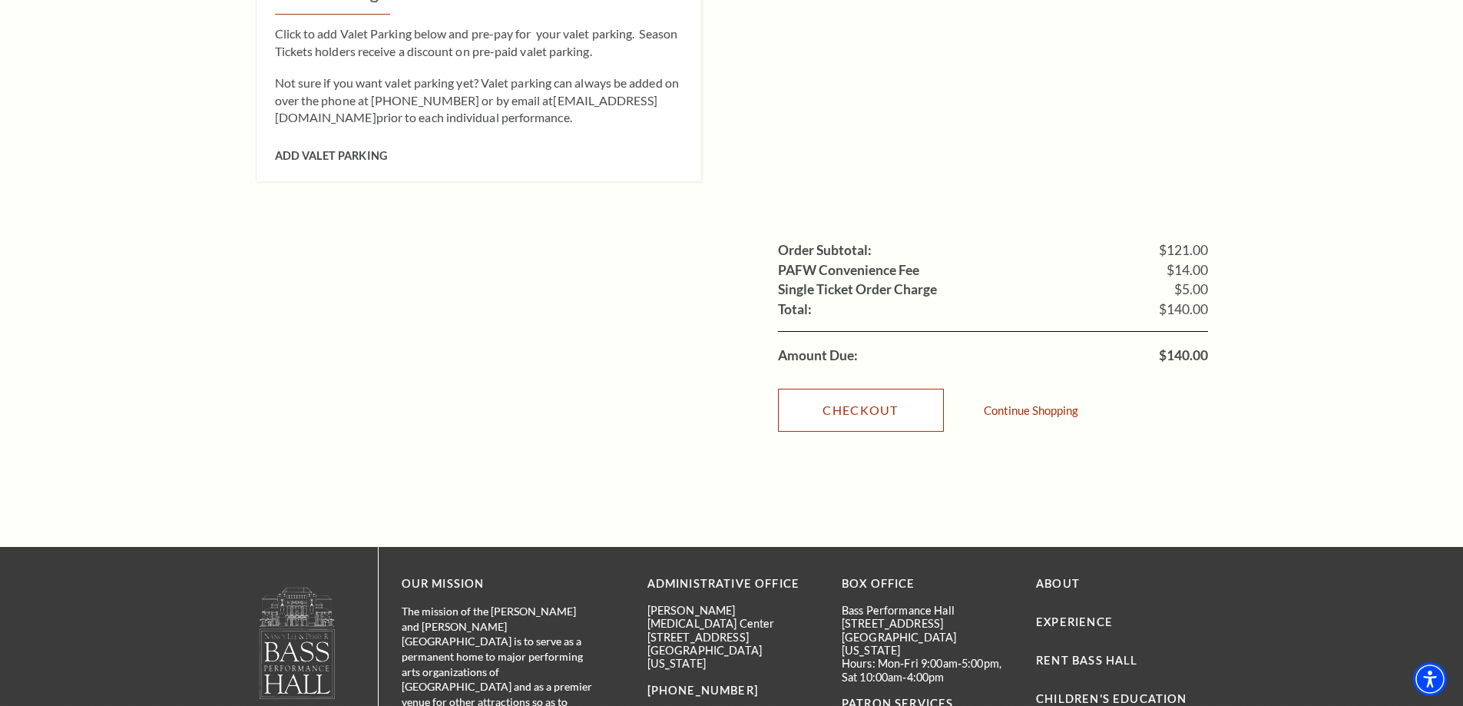
click at [790, 389] on link "Checkout" at bounding box center [861, 410] width 166 height 43
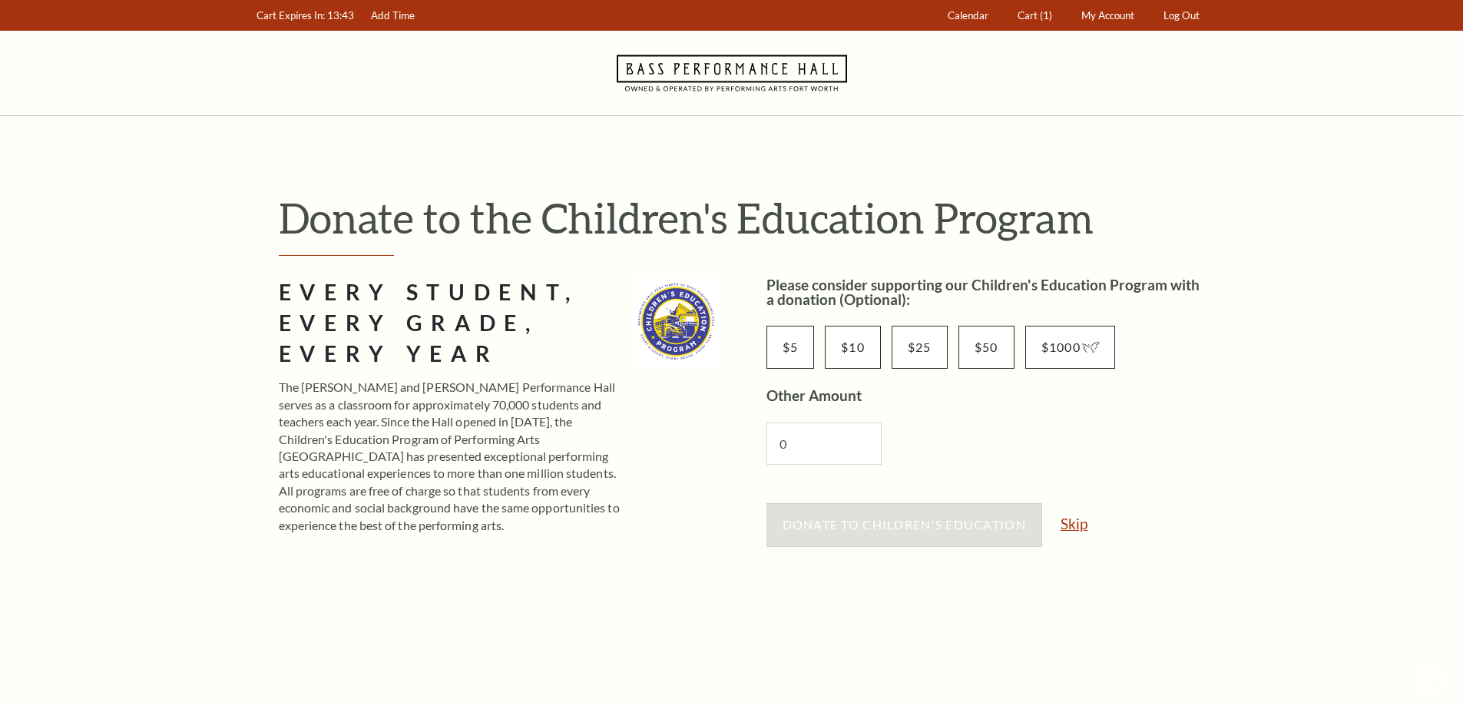
click at [1082, 522] on link "Skip" at bounding box center [1074, 523] width 27 height 15
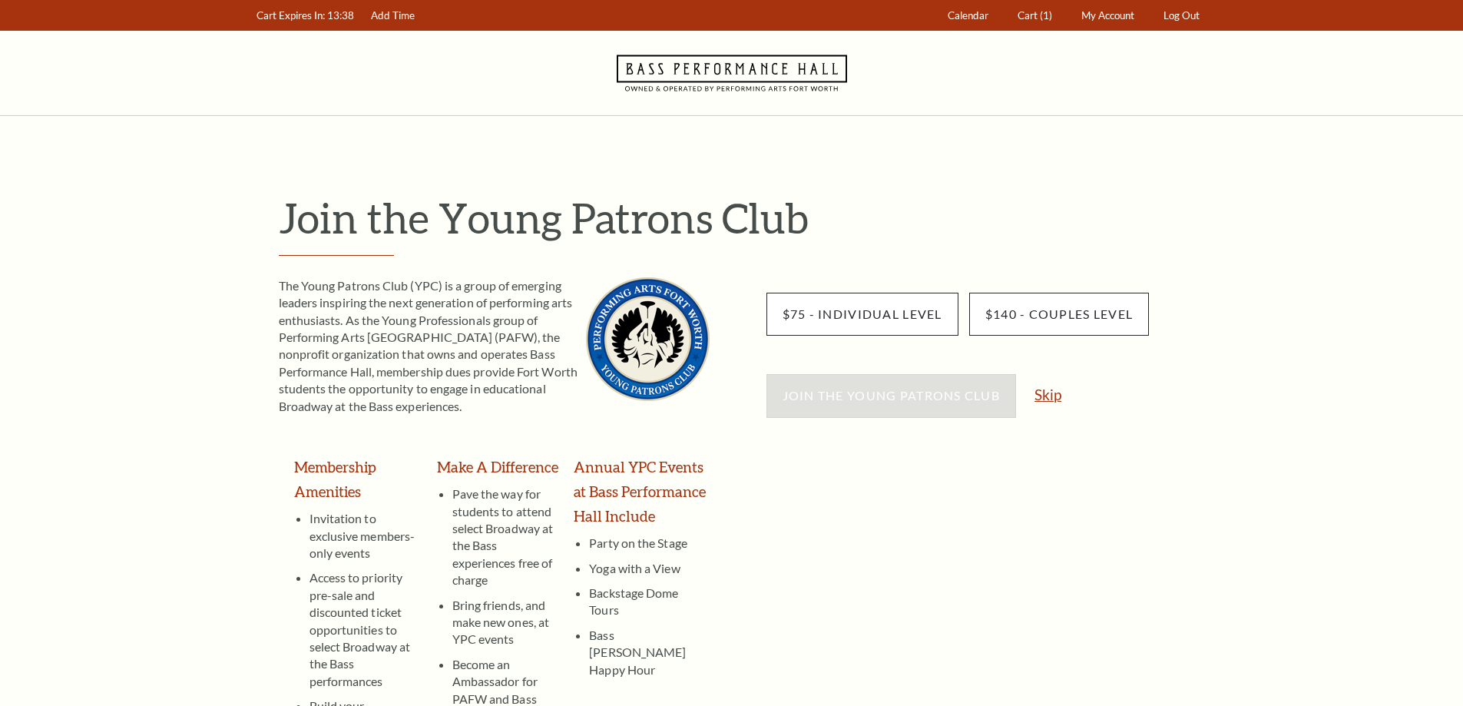
click at [1048, 389] on link "Skip" at bounding box center [1048, 394] width 27 height 15
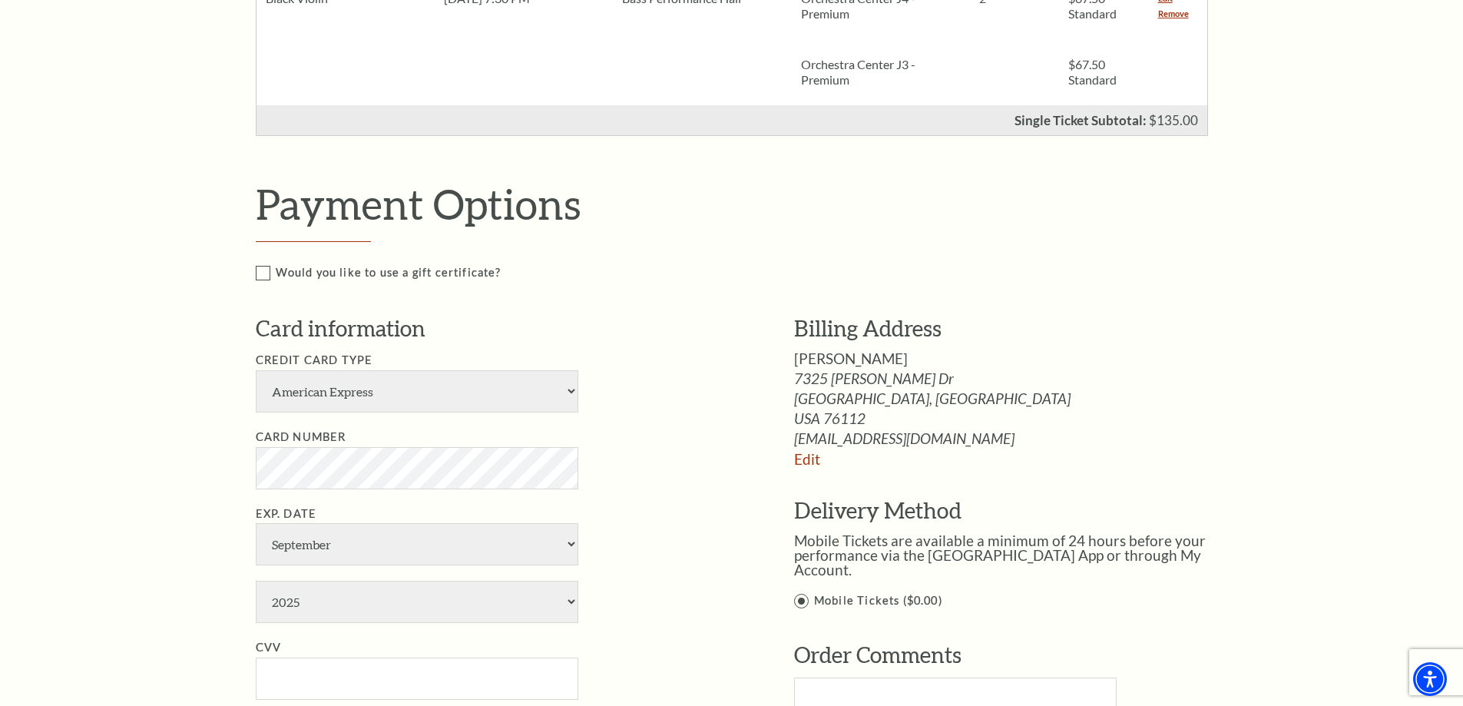
scroll to position [614, 0]
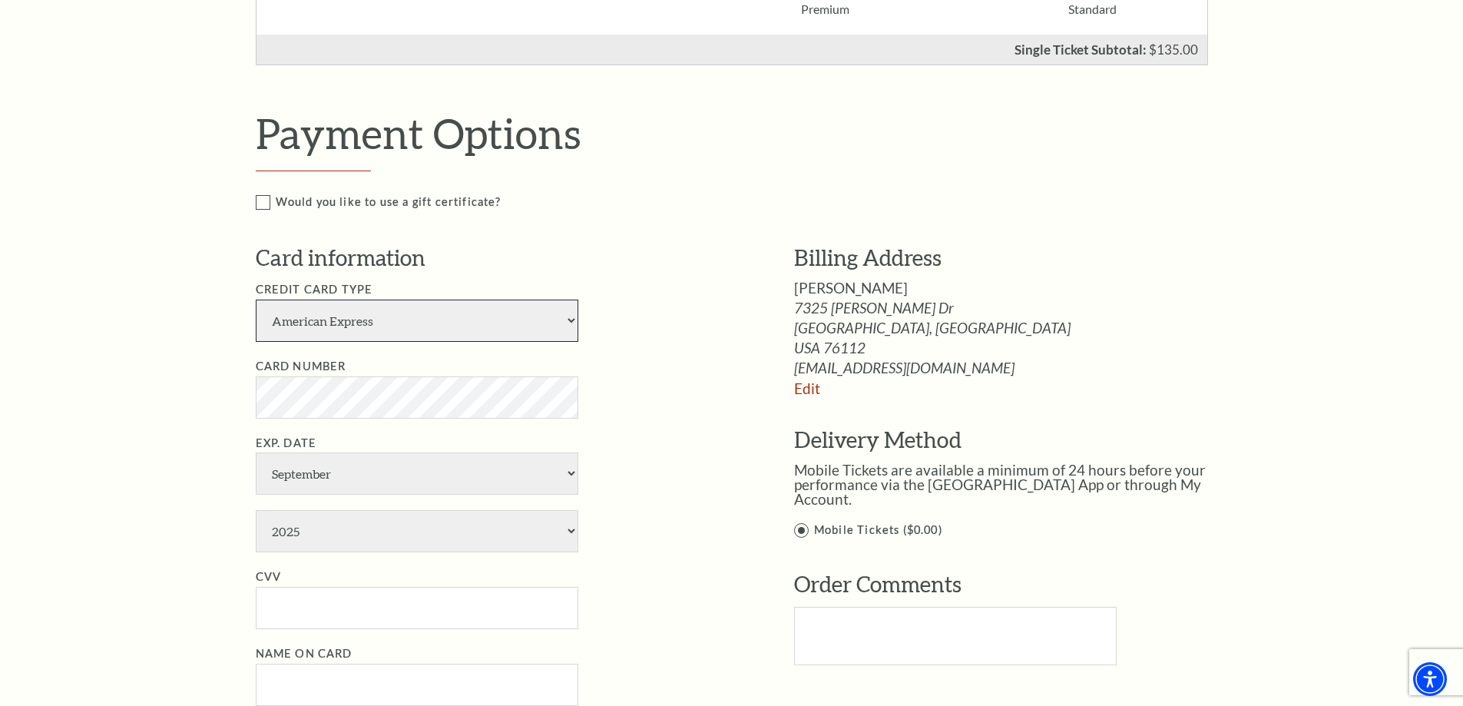
click at [475, 330] on select "American Express Visa Master Card Discover" at bounding box center [417, 321] width 323 height 42
select select "24"
click at [256, 300] on select "American Express Visa Master Card Discover" at bounding box center [417, 321] width 323 height 42
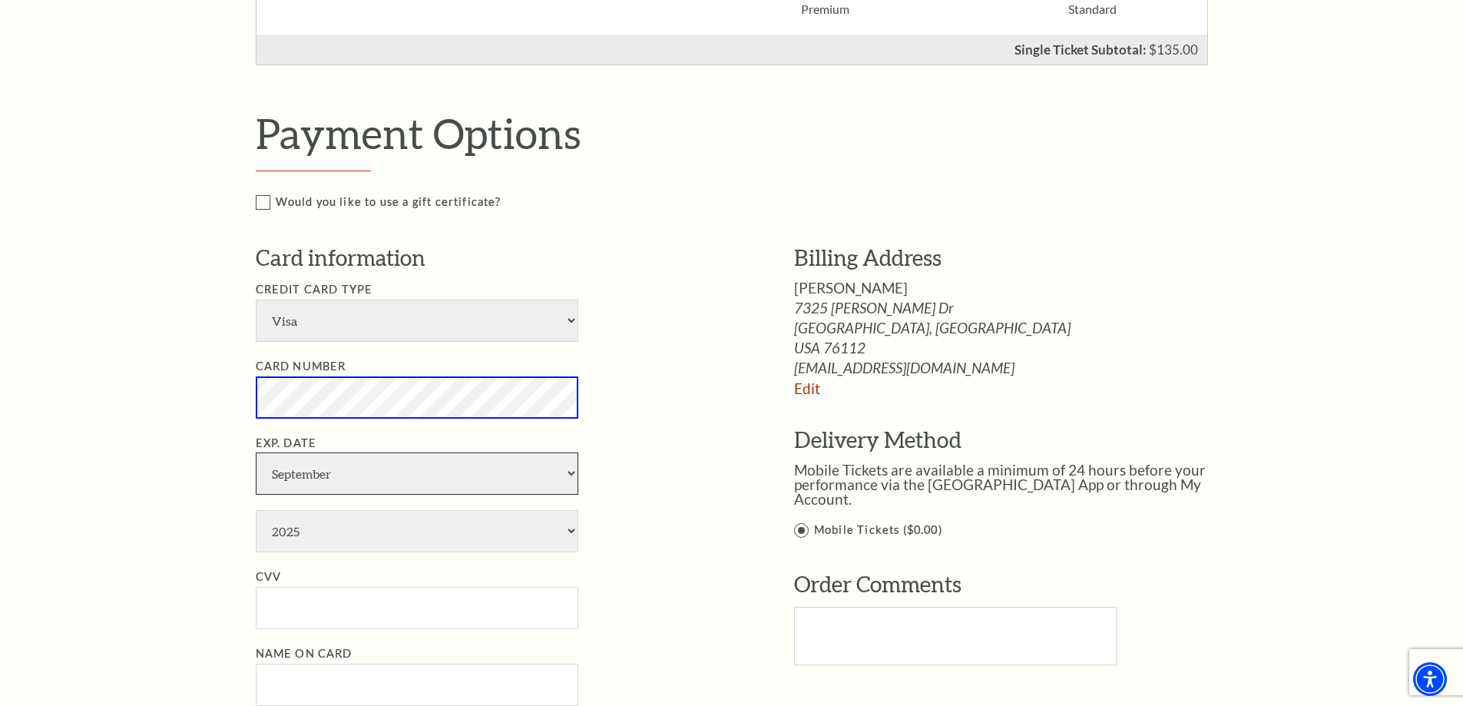
click at [422, 470] on select "January February March April May June July August September October November De…" at bounding box center [417, 473] width 323 height 42
select select "8"
click at [256, 452] on select "January February March April May June July August September October November De…" at bounding box center [417, 473] width 323 height 42
click at [371, 532] on select "2025 2026 2027 2028 2029 2030 2031 2032 2033 2034" at bounding box center [417, 531] width 323 height 42
select select "2032"
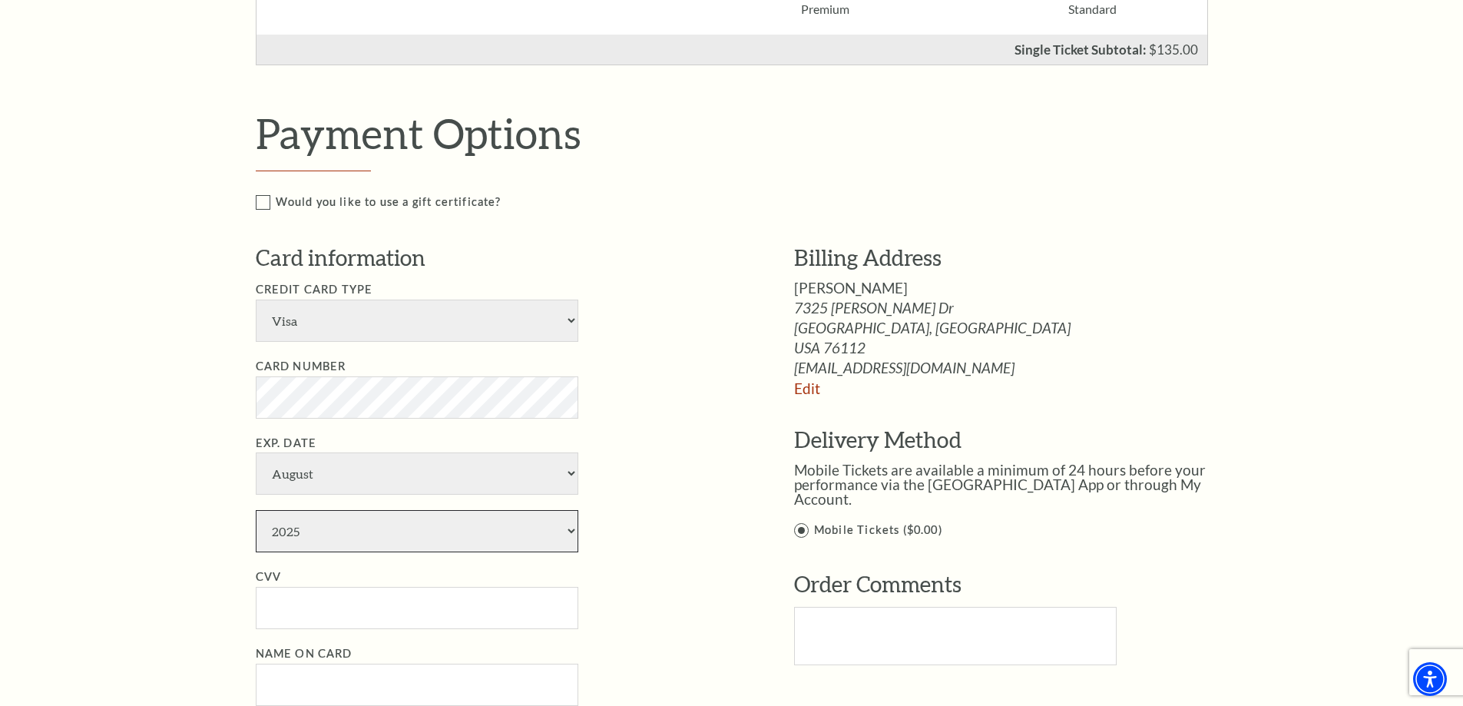
click at [256, 510] on select "2025 2026 2027 2028 2029 2030 2031 2032 2033 2034" at bounding box center [417, 531] width 323 height 42
click at [397, 621] on input "CVV" at bounding box center [417, 608] width 323 height 42
paste input "650"
type input "650"
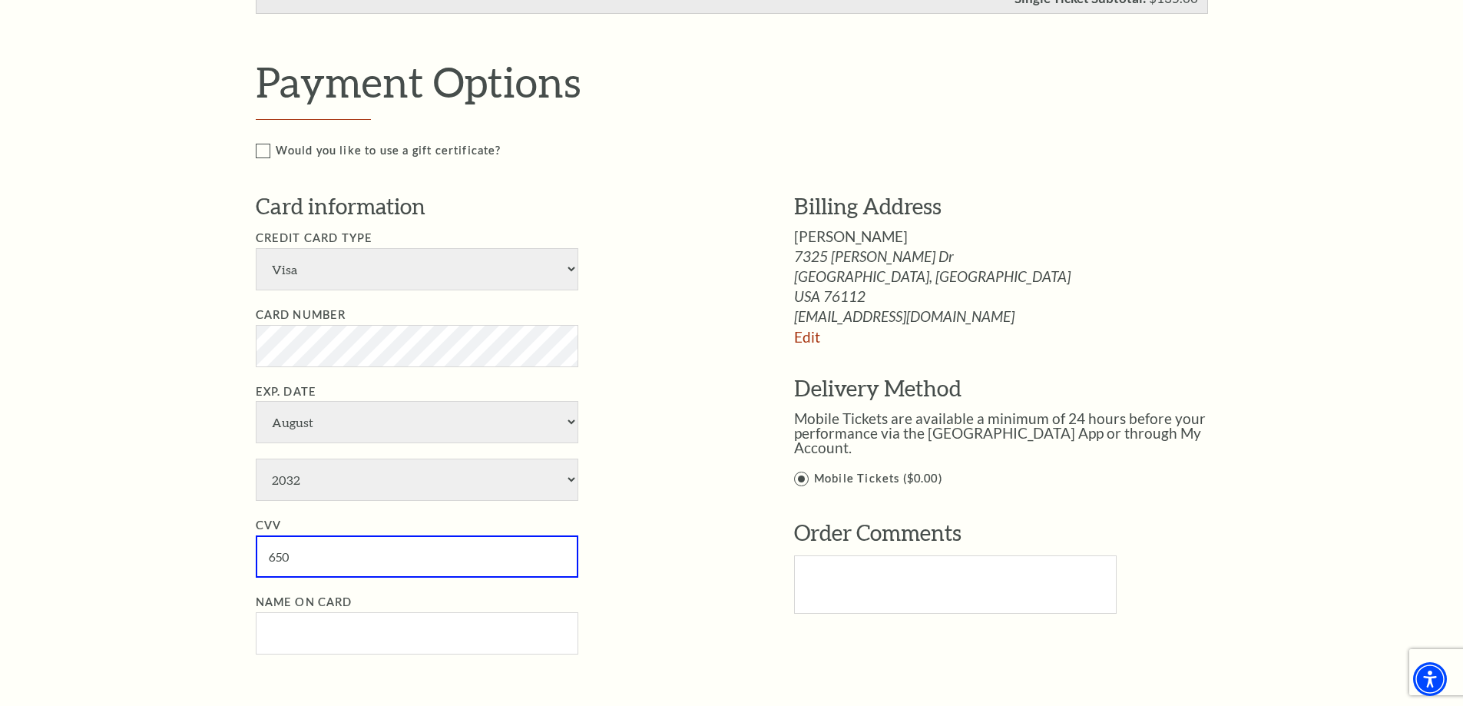
scroll to position [768, 0]
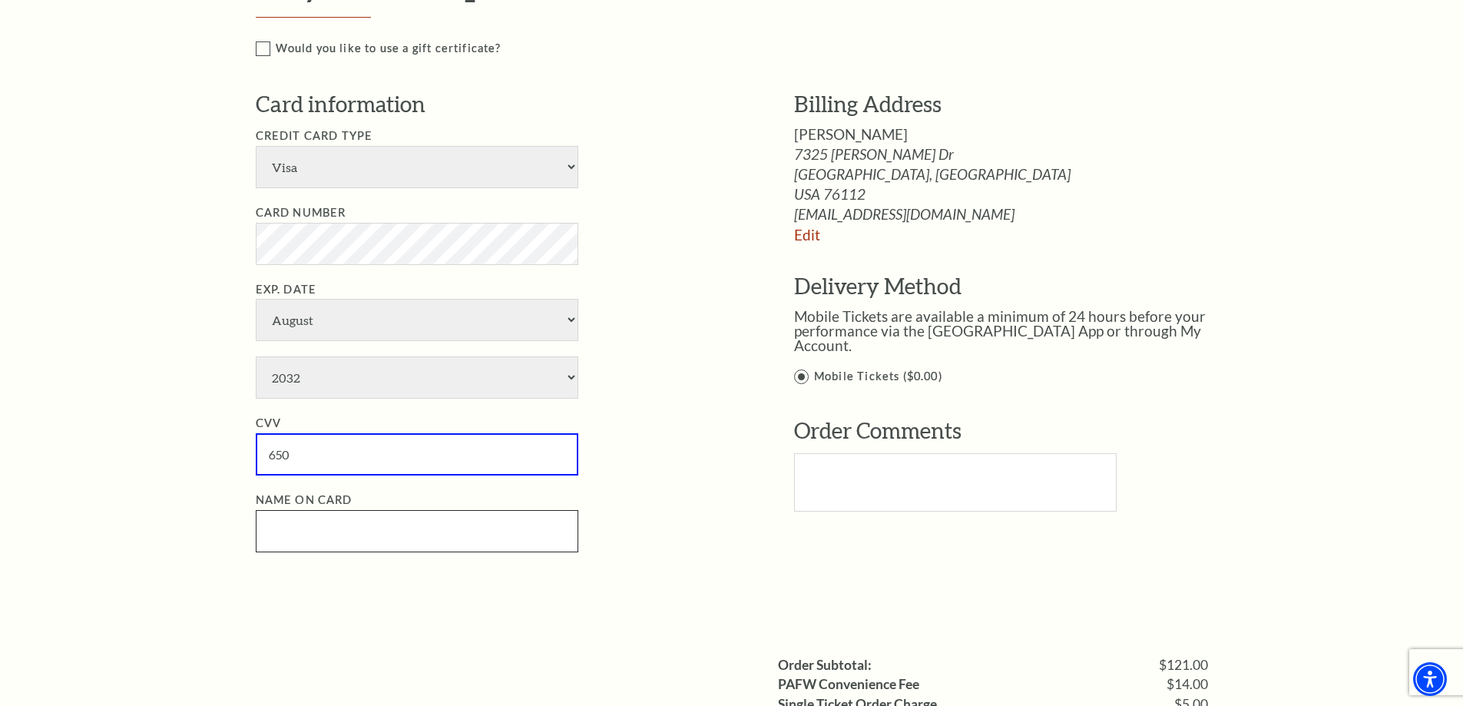
paste input "William Harrington"
click at [393, 530] on input "Name on Card" at bounding box center [417, 531] width 323 height 42
type input "William Harrington"
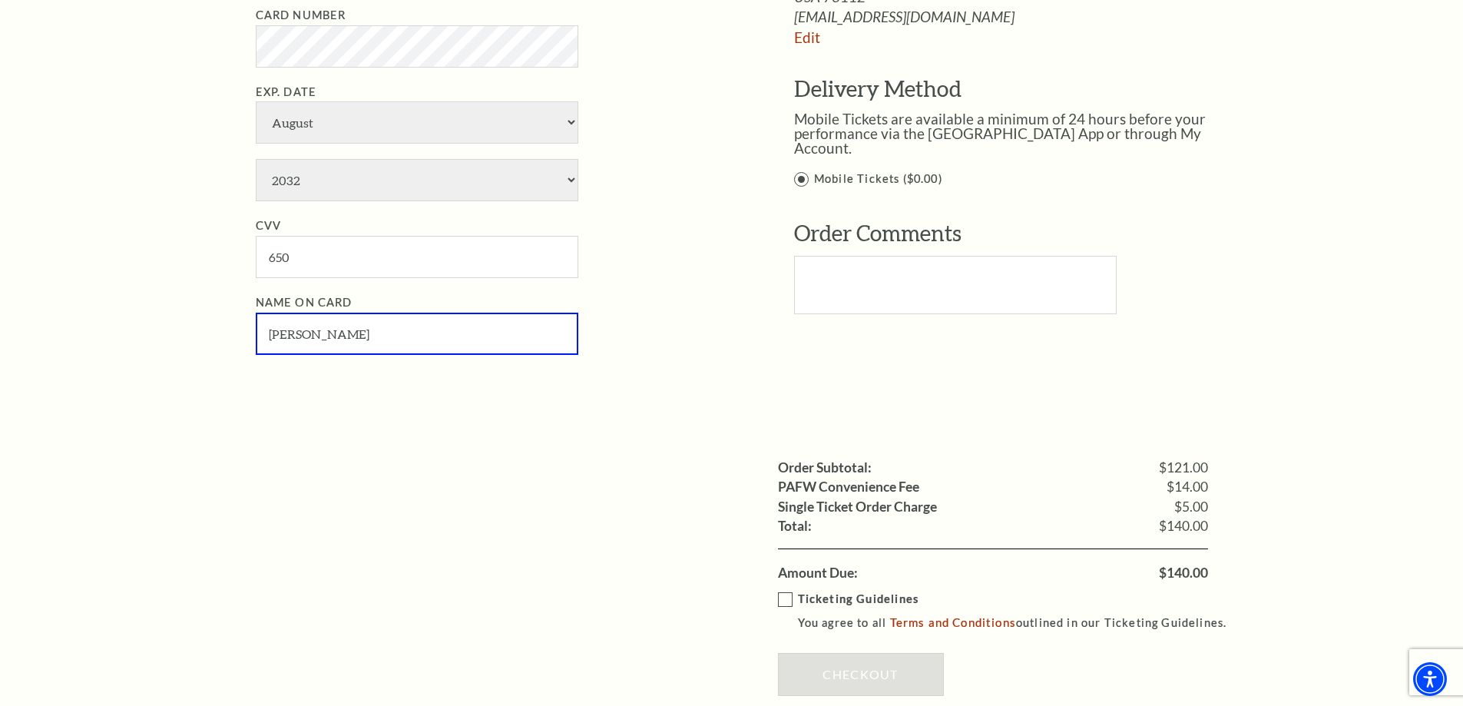
scroll to position [999, 0]
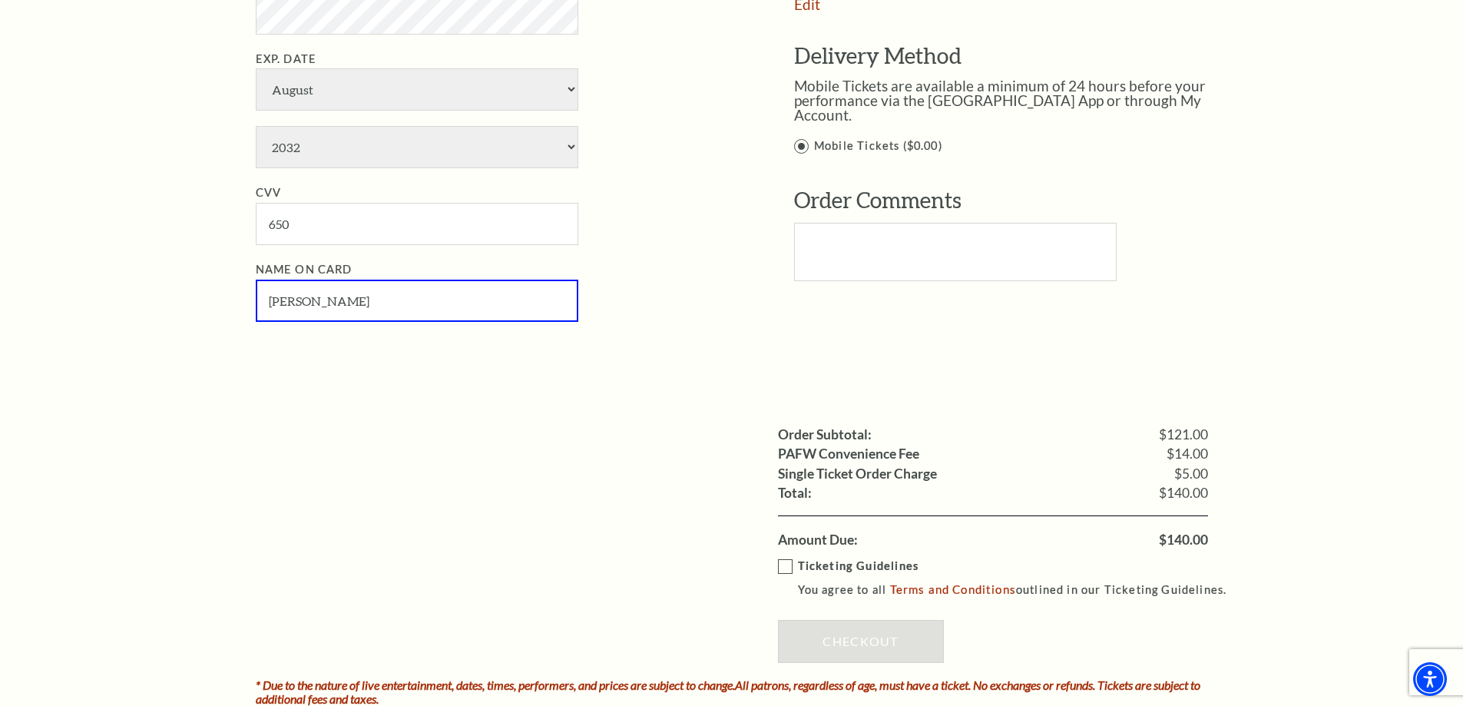
click at [778, 578] on label "Ticketing Guidelines You agree to all Terms and Conditions outlined in our Tick…" at bounding box center [1009, 578] width 463 height 42
click at [0, 0] on input "Ticketing Guidelines You agree to all Terms and Conditions outlined in our Tick…" at bounding box center [0, 0] width 0 height 0
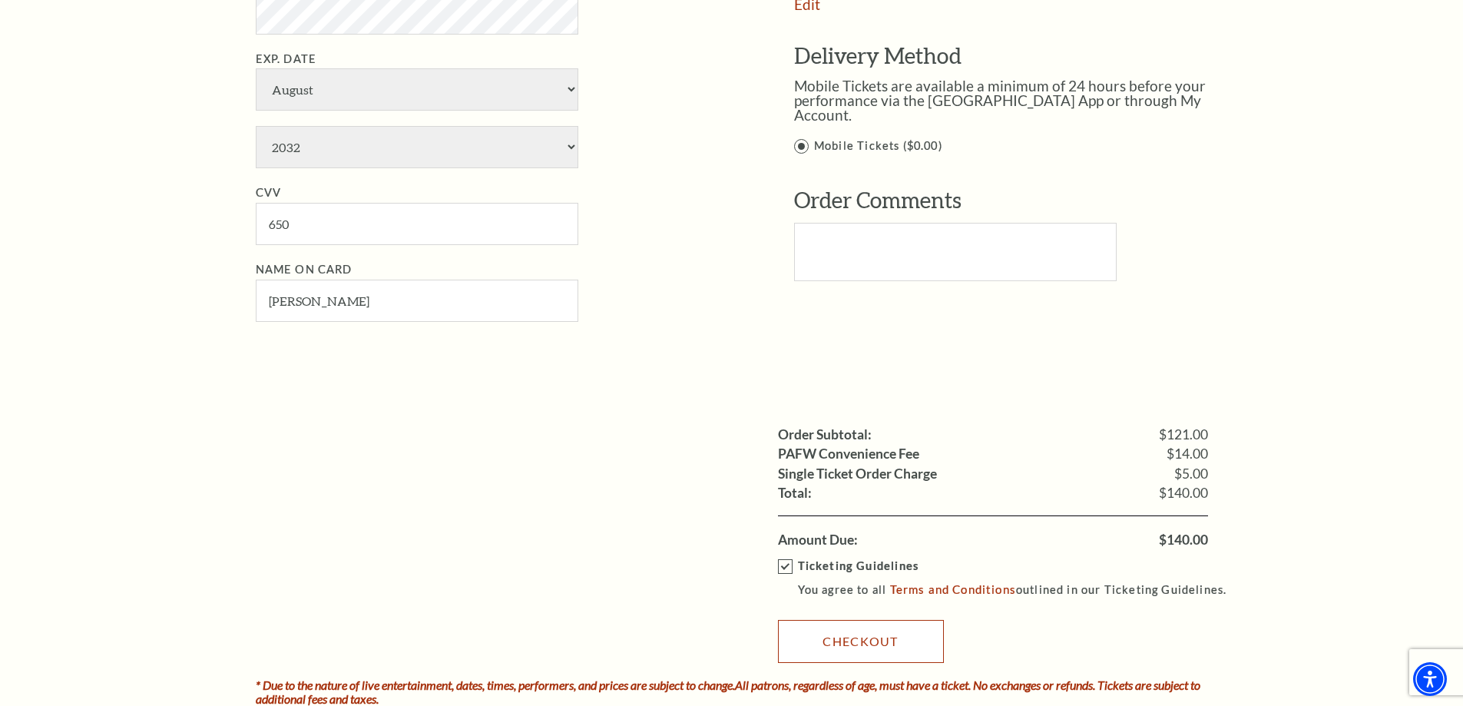
click at [847, 630] on link "Checkout" at bounding box center [861, 641] width 166 height 43
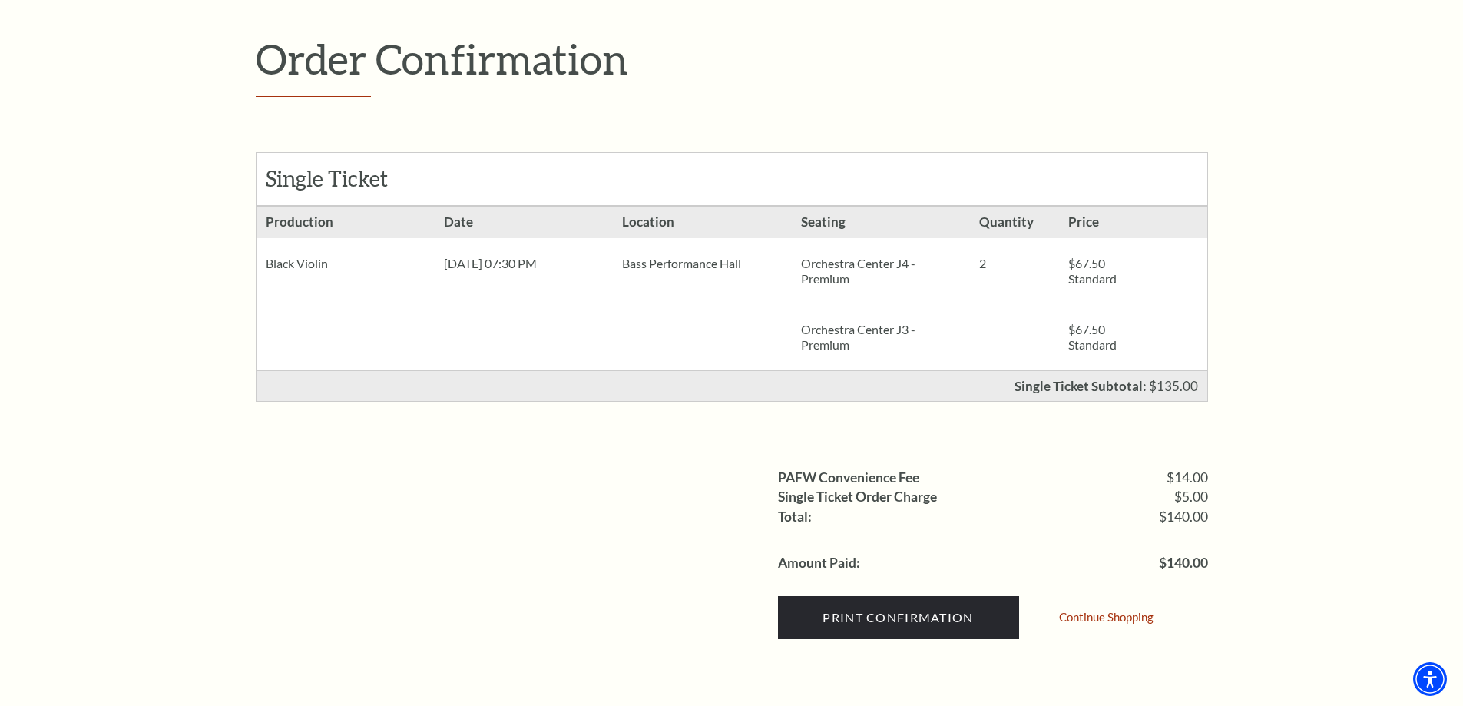
scroll to position [154, 0]
